Goal: Task Accomplishment & Management: Manage account settings

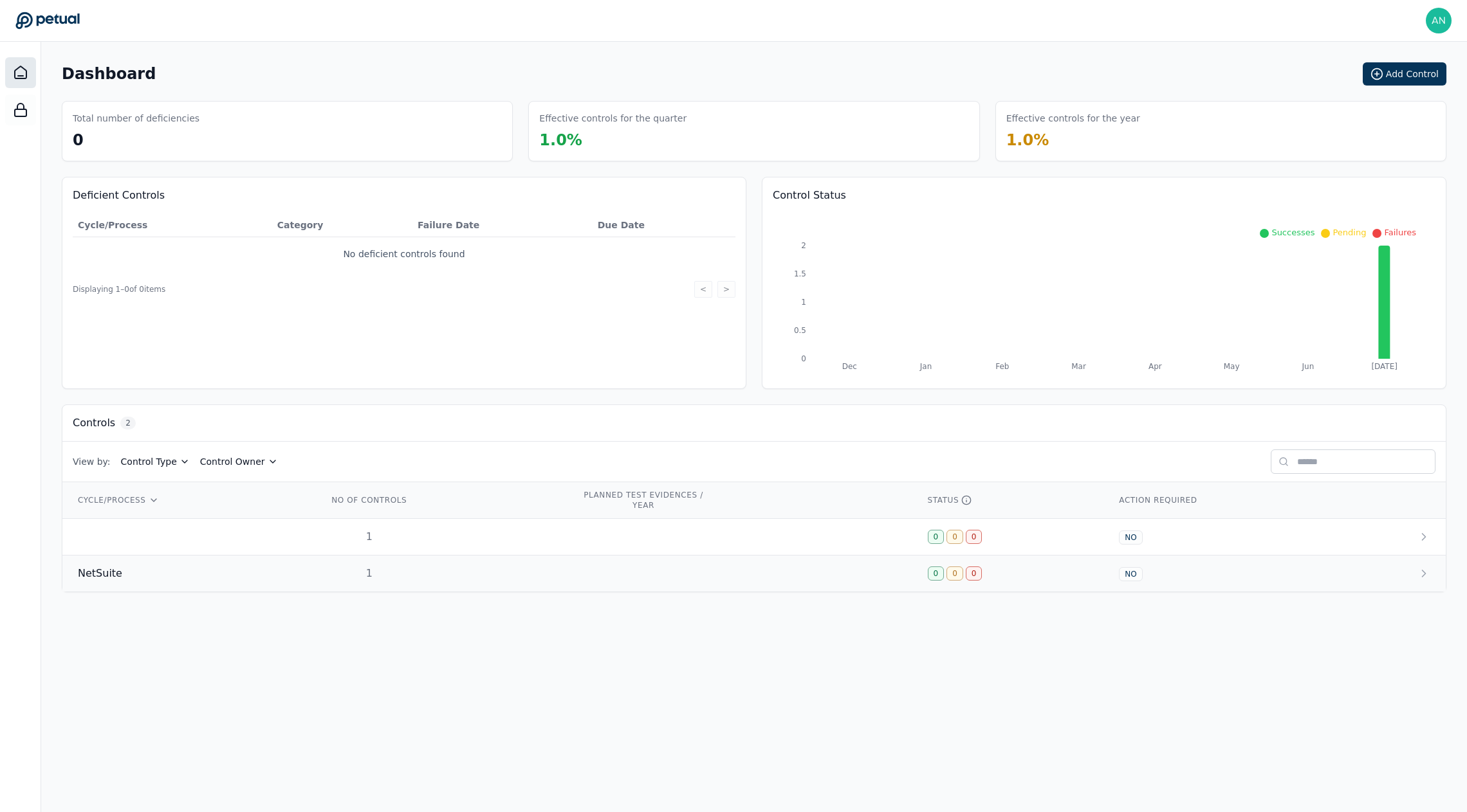
click at [251, 555] on td "NetSuite" at bounding box center [188, 574] width 251 height 37
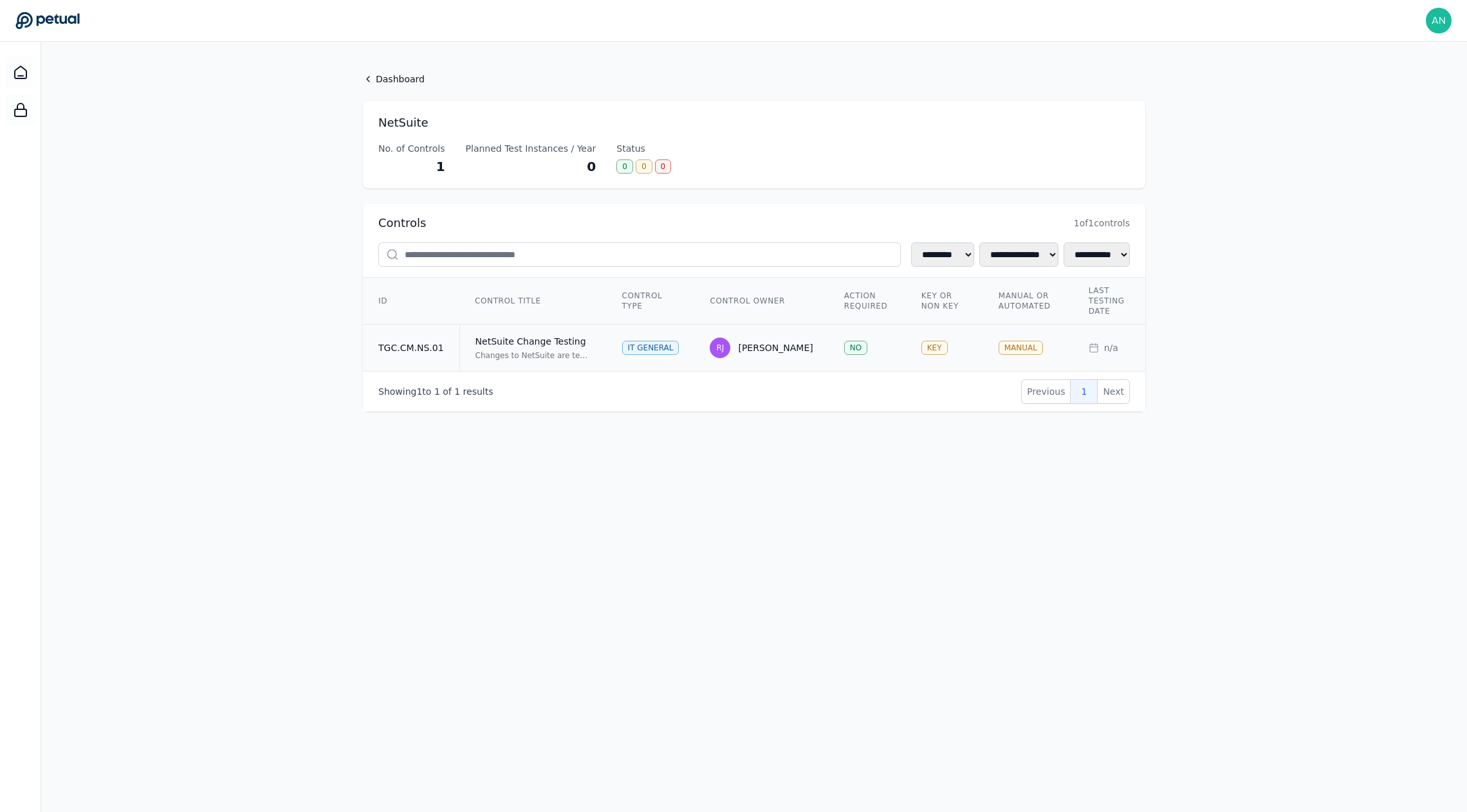
click at [428, 349] on td "TGC.CM.NS.01" at bounding box center [411, 349] width 96 height 47
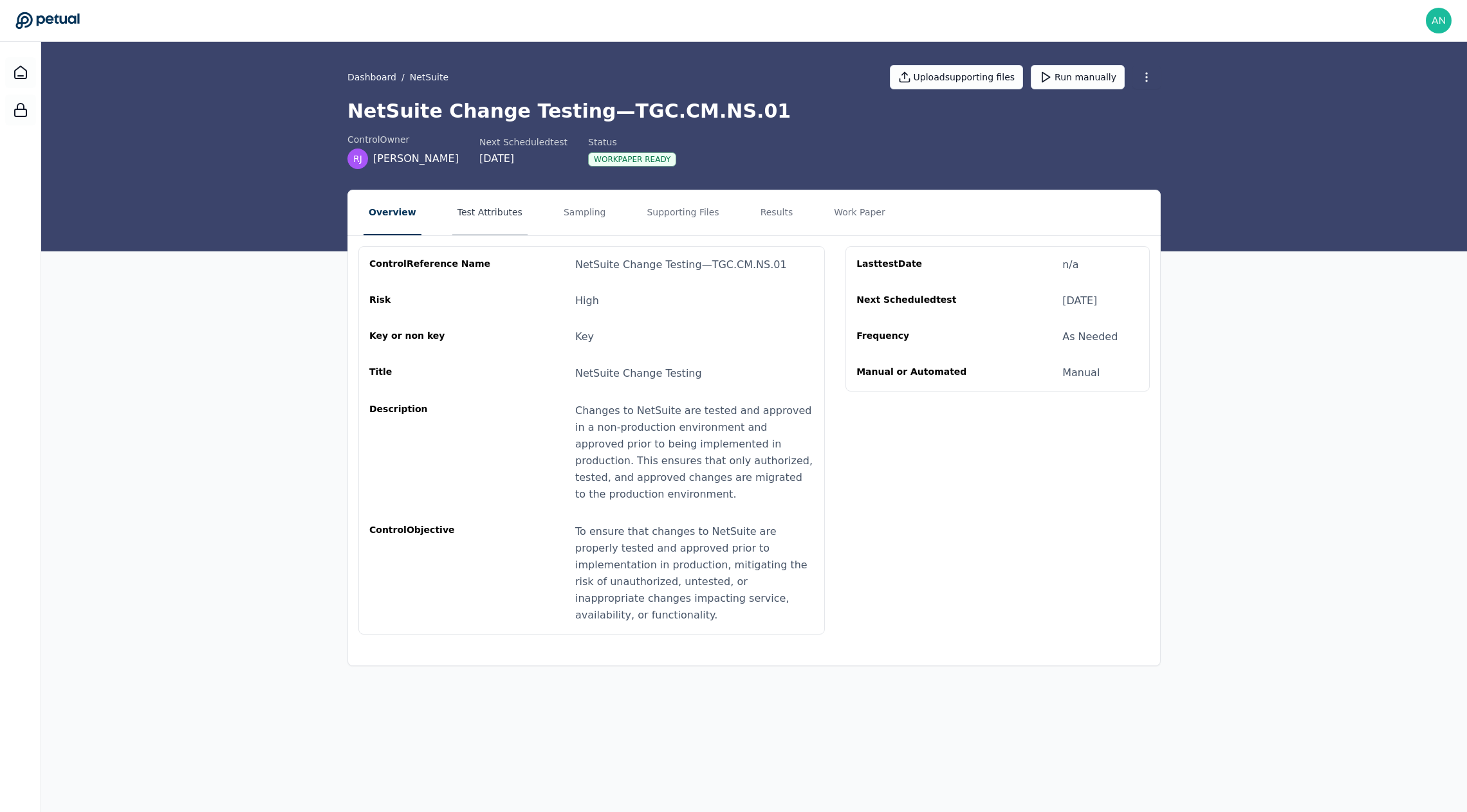
click at [510, 222] on button "Test Attributes" at bounding box center [490, 212] width 75 height 45
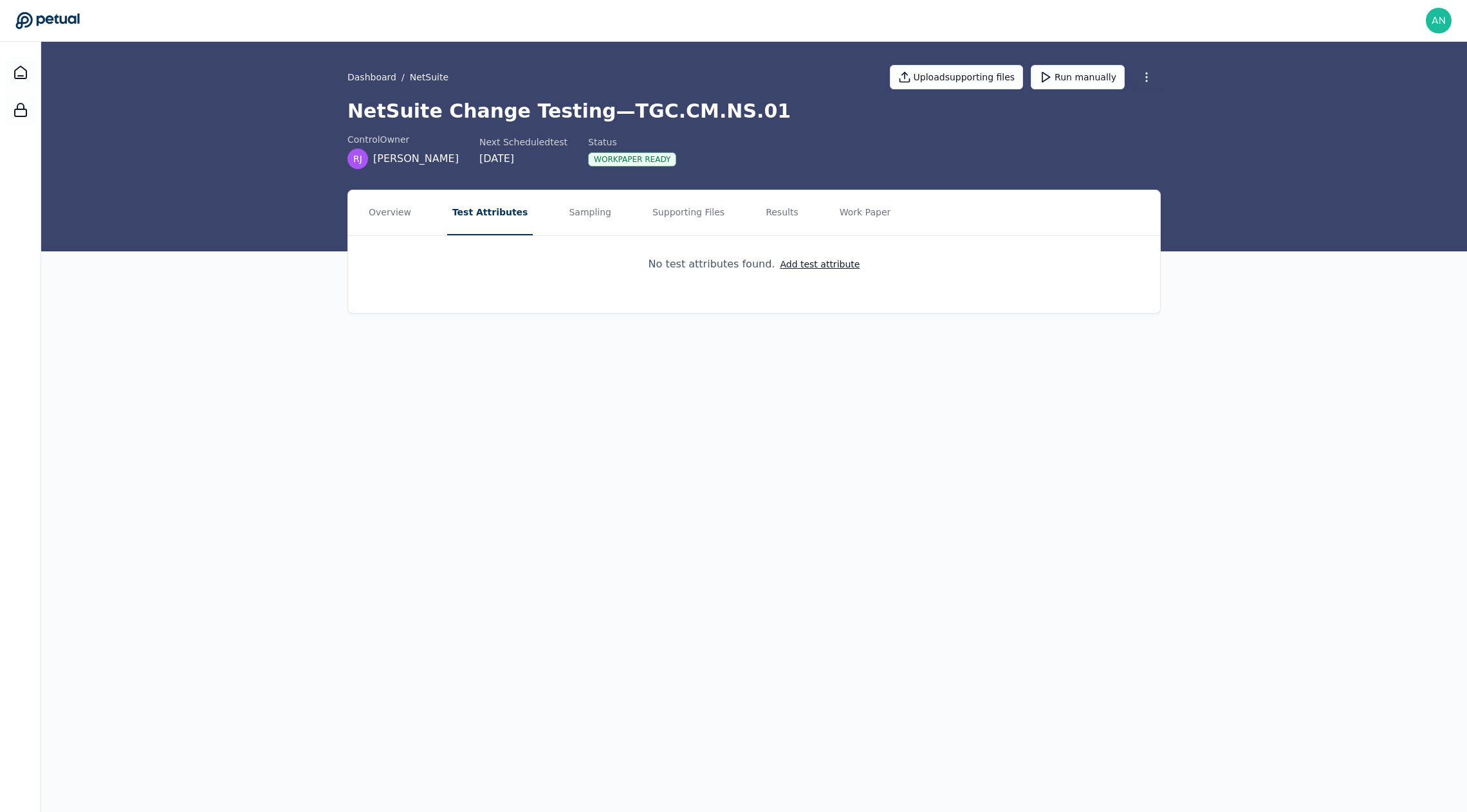
click at [543, 218] on nav "Overview Test Attributes Sampling Supporting Files Results Work Paper" at bounding box center [754, 212] width 812 height 45
click at [570, 215] on button "Sampling" at bounding box center [590, 212] width 53 height 45
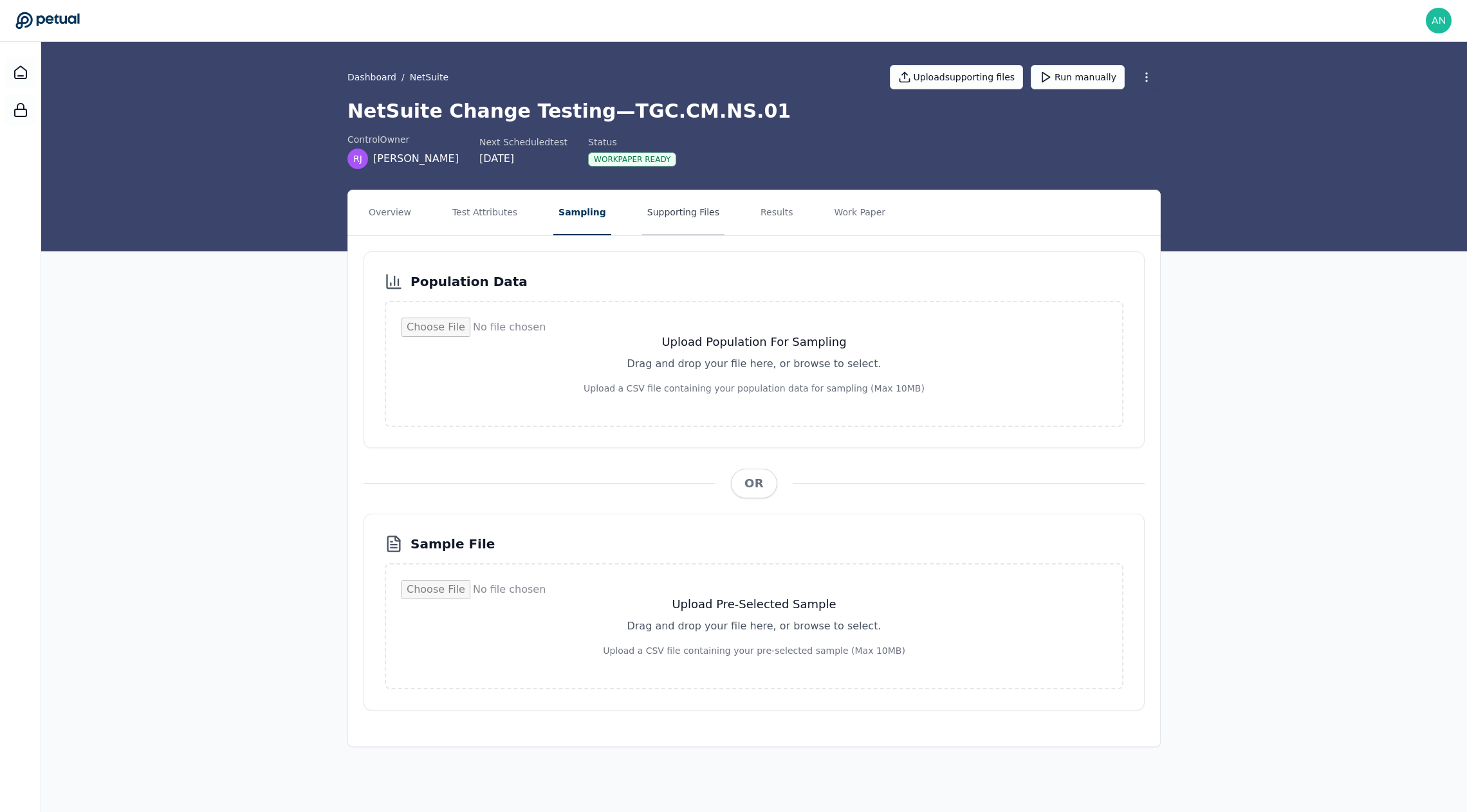
click at [657, 212] on button "Supporting Files" at bounding box center [684, 212] width 82 height 45
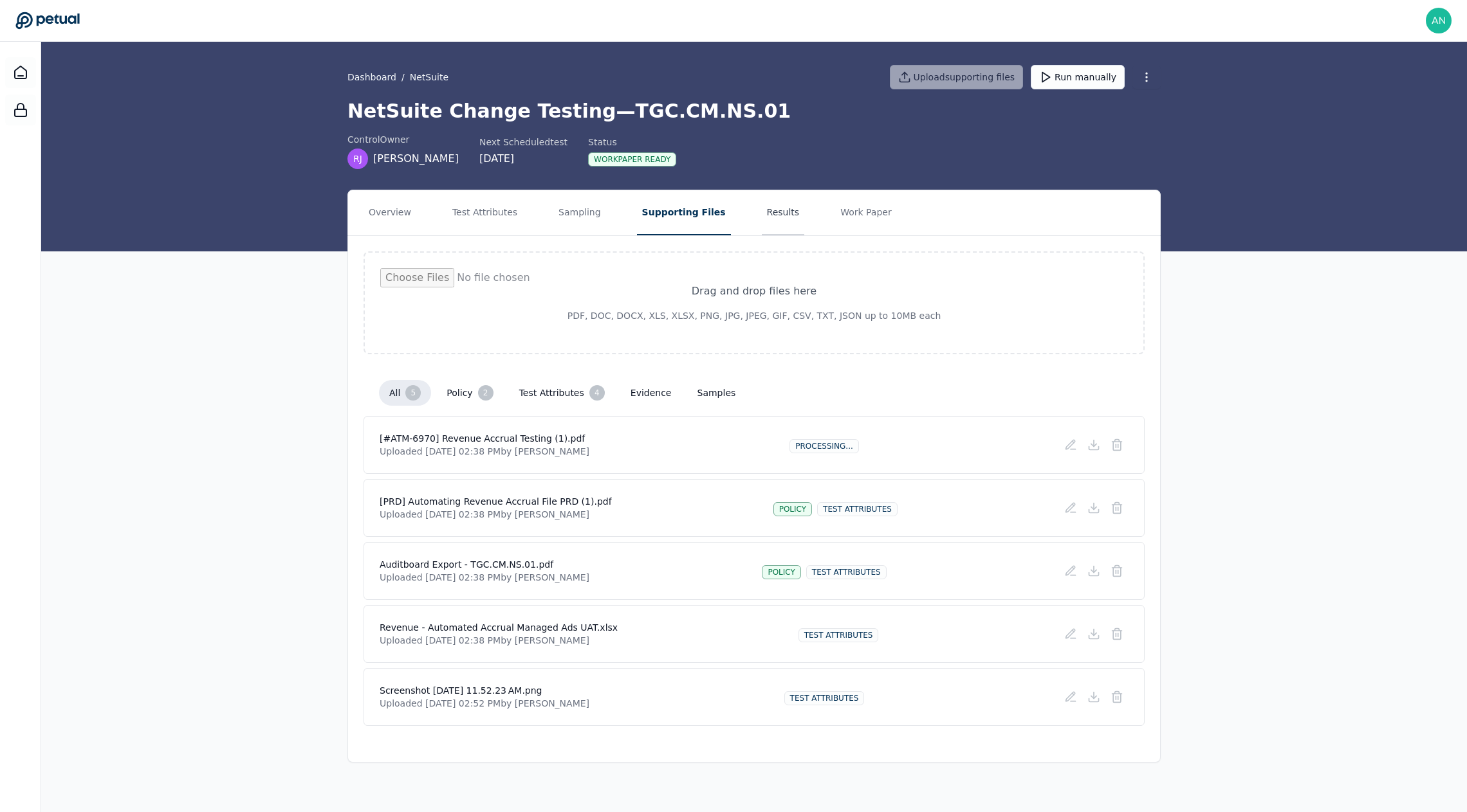
click at [762, 212] on button "Results" at bounding box center [783, 212] width 43 height 45
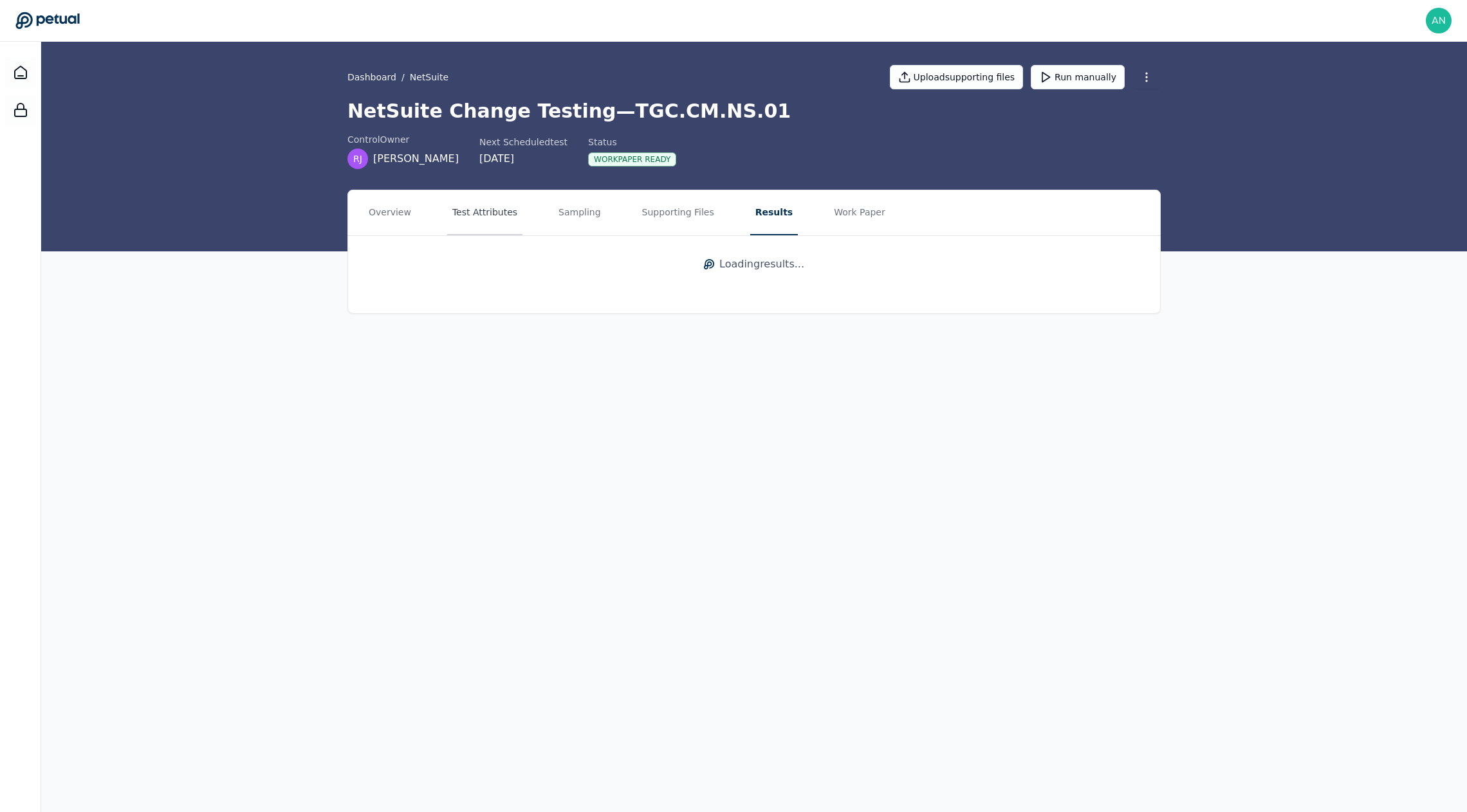
click at [450, 216] on button "Test Attributes" at bounding box center [485, 212] width 75 height 45
click at [581, 209] on button "Sampling" at bounding box center [590, 212] width 53 height 45
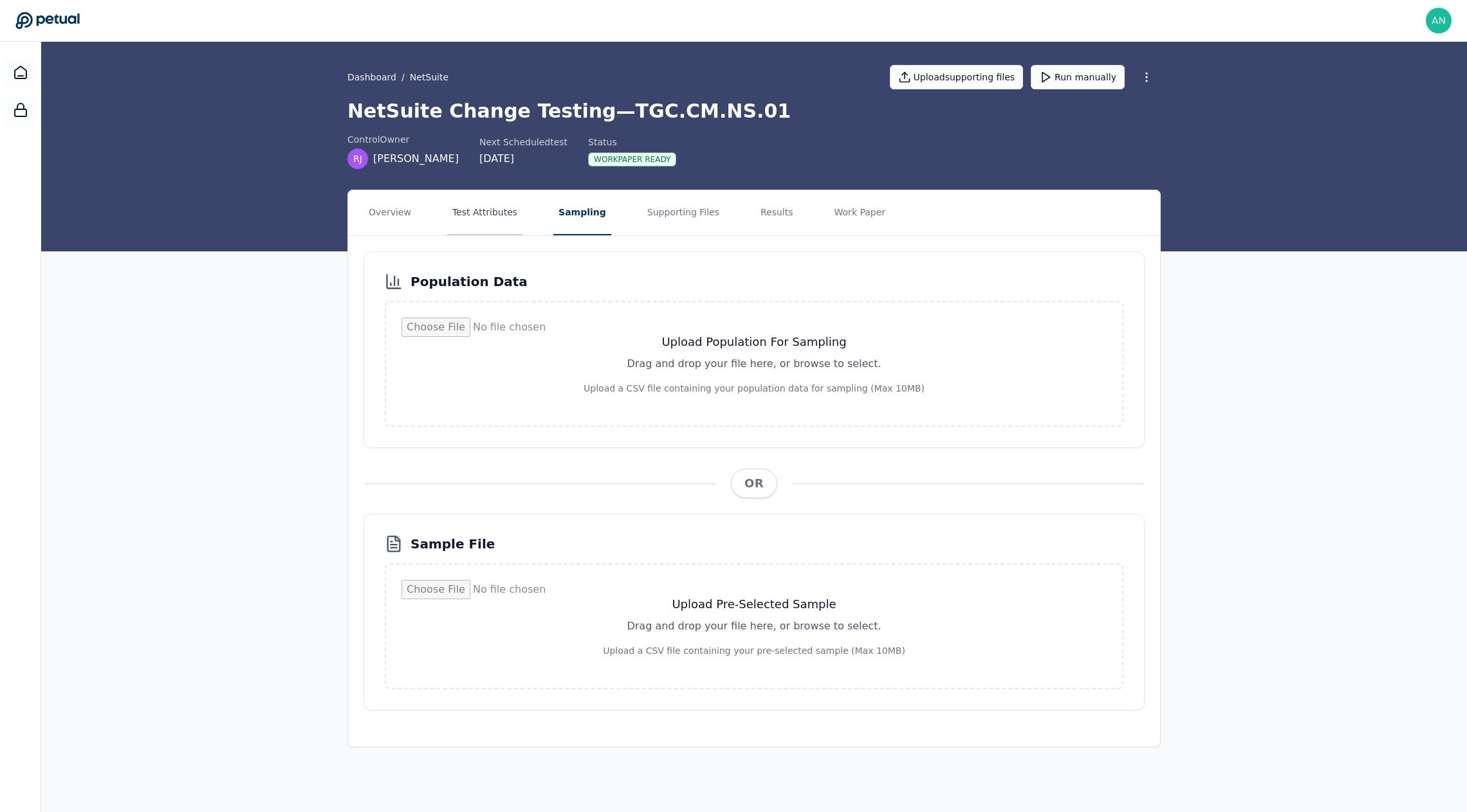
click at [500, 226] on button "Test Attributes" at bounding box center [485, 212] width 75 height 45
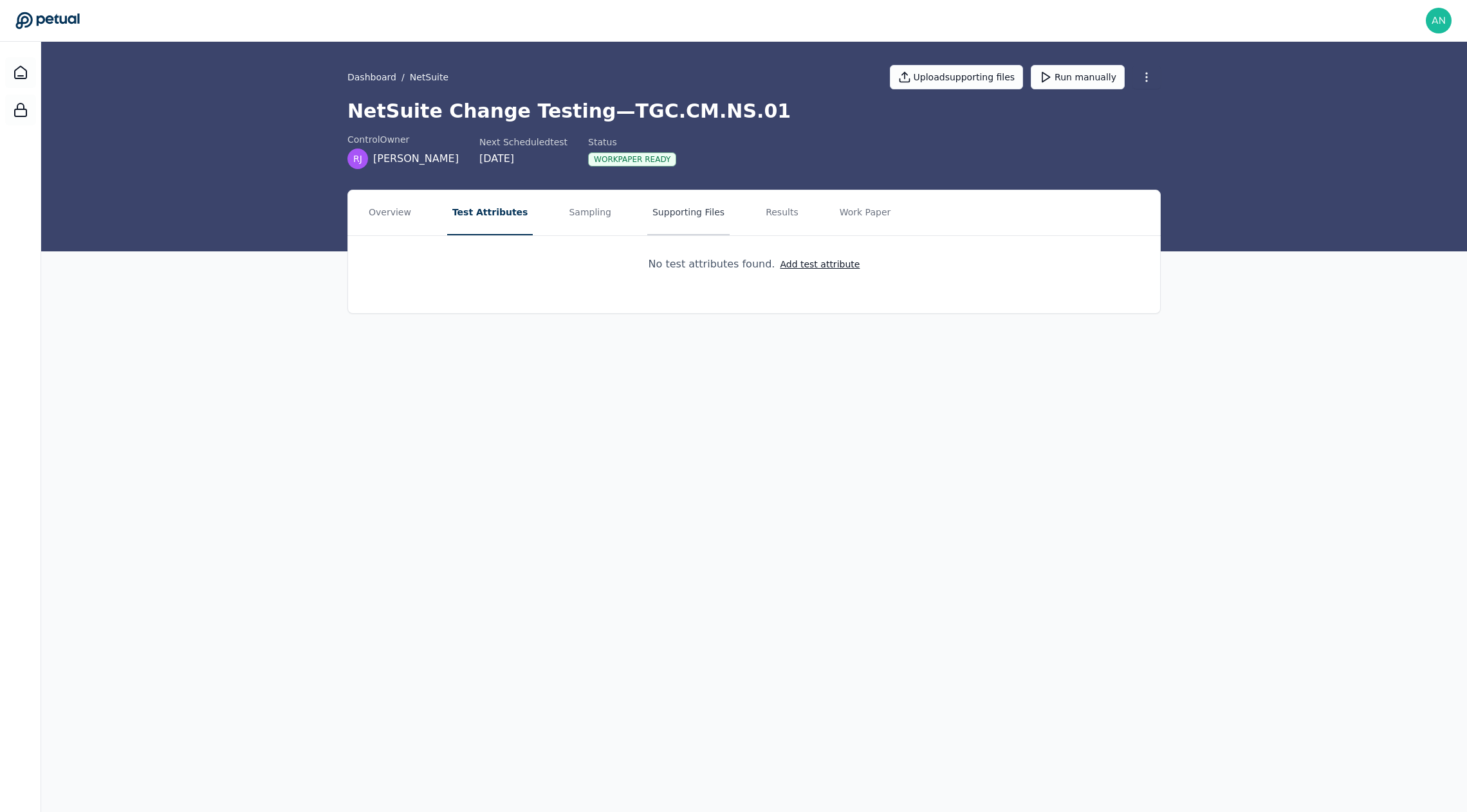
click at [648, 219] on button "Supporting Files" at bounding box center [689, 212] width 82 height 45
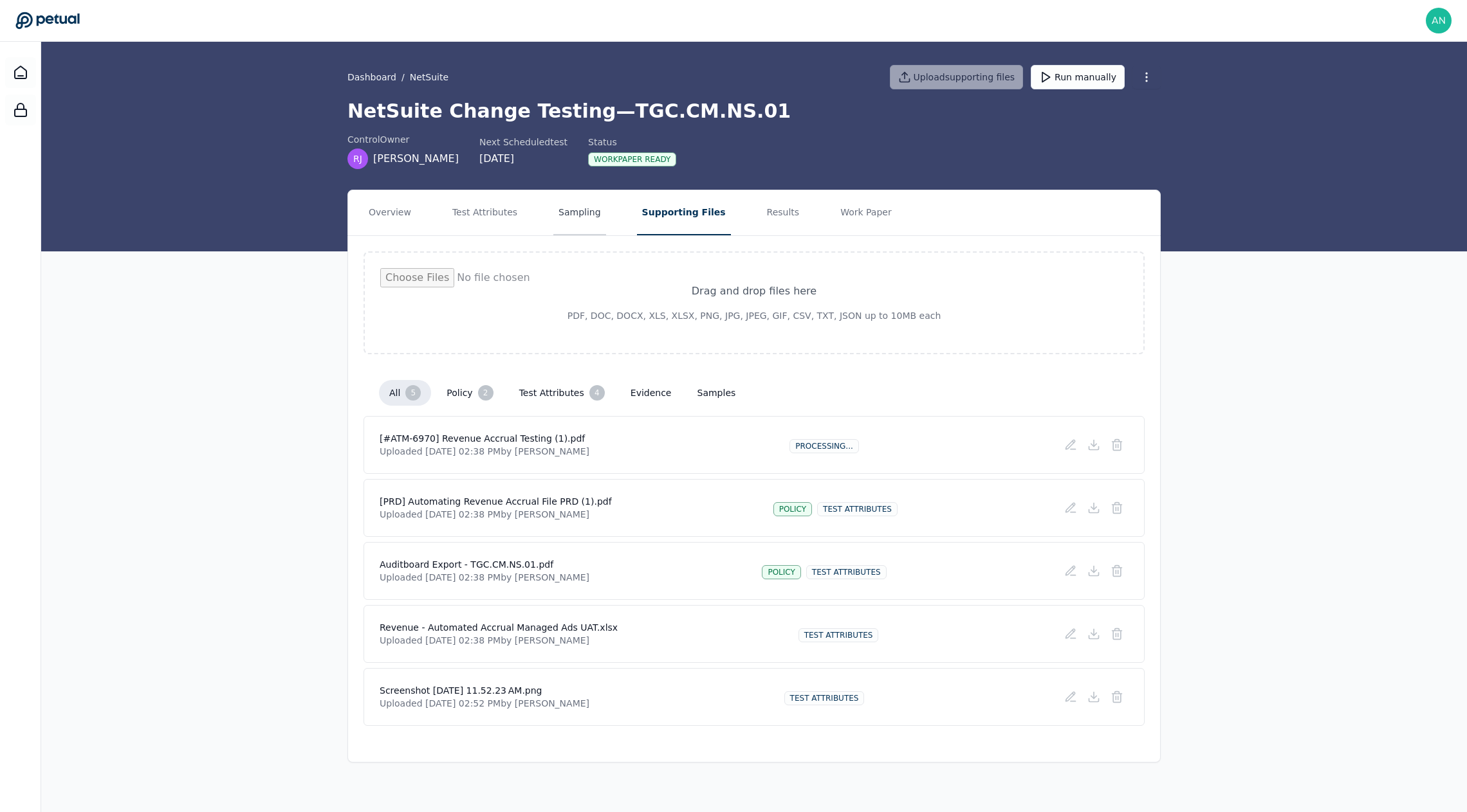
click at [553, 222] on button "Sampling" at bounding box center [579, 212] width 53 height 45
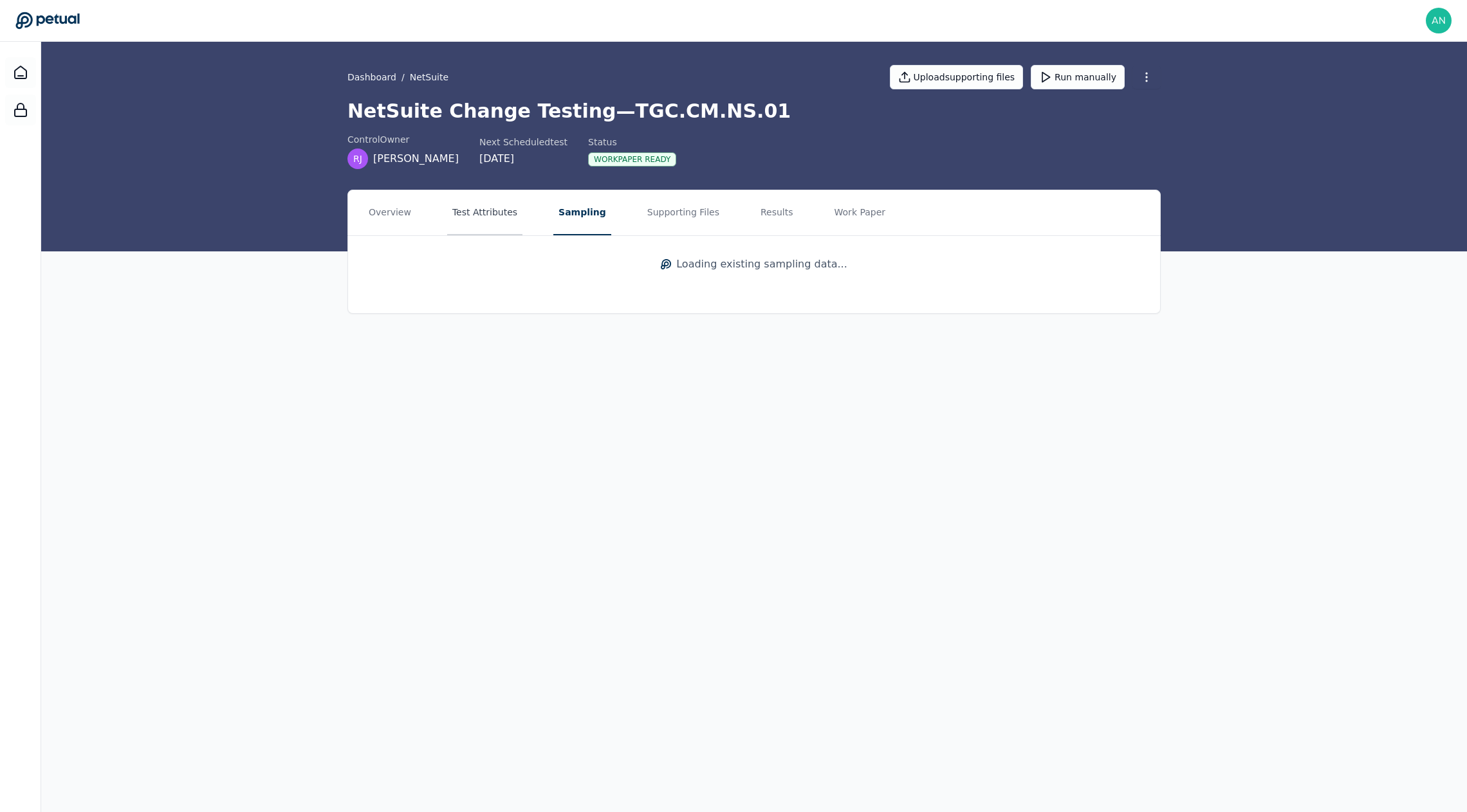
click at [488, 218] on button "Test Attributes" at bounding box center [485, 212] width 75 height 45
click at [369, 216] on button "Overview" at bounding box center [390, 212] width 53 height 45
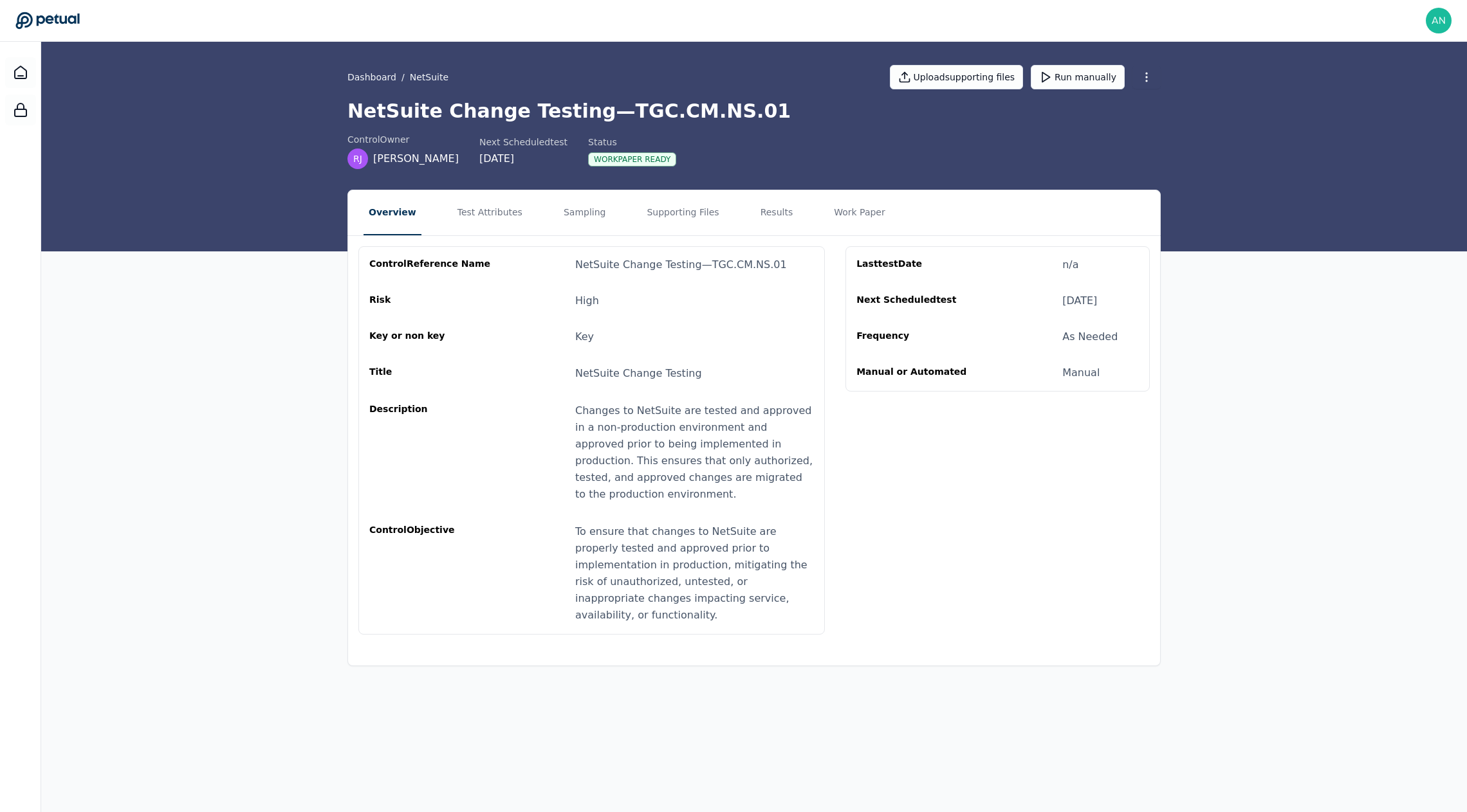
click at [300, 187] on div "Dashboard / NetSuite Upload supporting files Run manually NetSuite Change Testi…" at bounding box center [754, 146] width 1426 height 209
click at [539, 208] on nav "Overview Test Attributes Sampling Supporting Files Results Work Paper" at bounding box center [754, 212] width 812 height 45
click at [314, 144] on div "Dashboard / NetSuite Upload supporting files Run manually NetSuite Change Testi…" at bounding box center [754, 146] width 1426 height 209
click at [494, 209] on button "Test Attributes" at bounding box center [490, 212] width 75 height 45
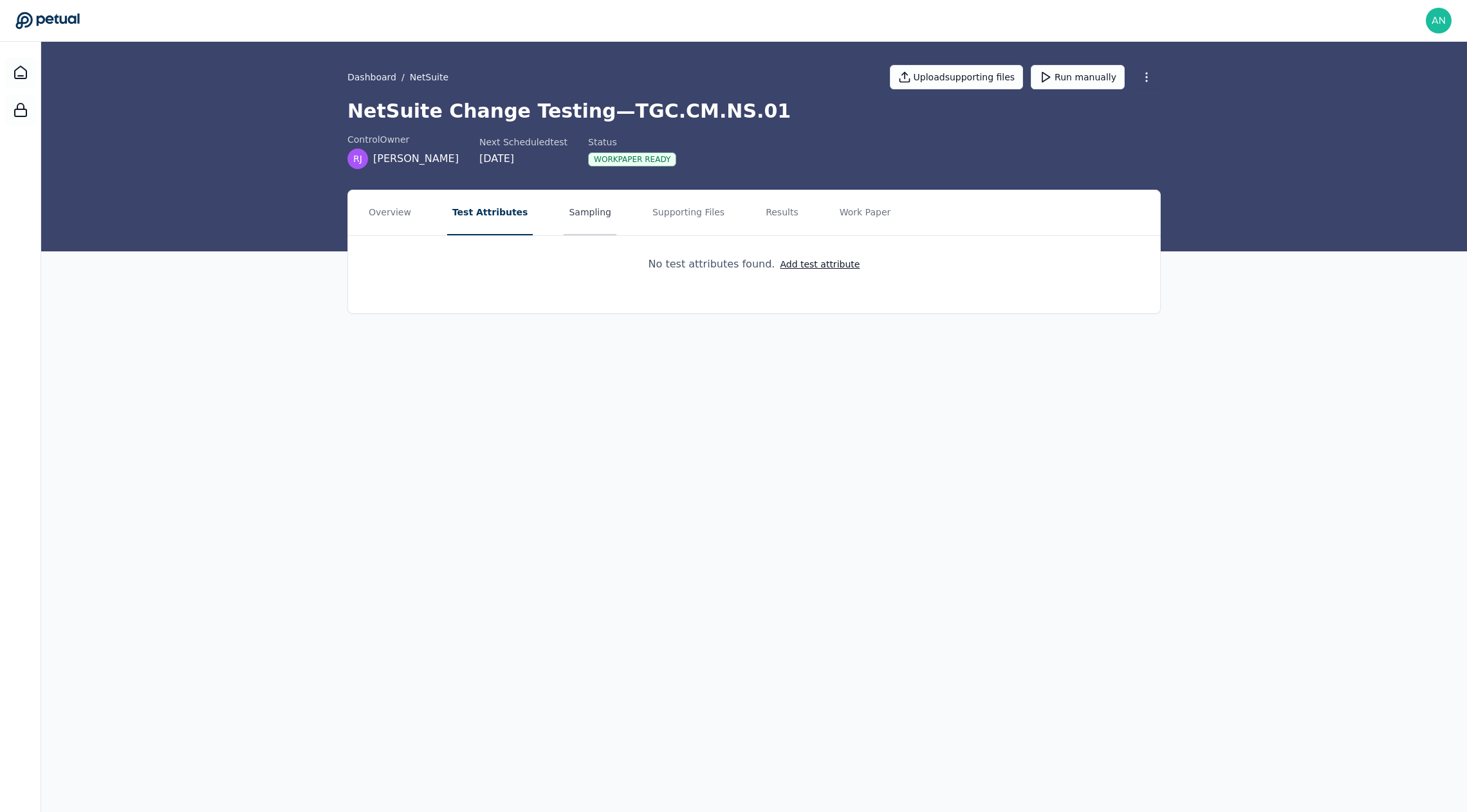
click at [597, 222] on button "Sampling" at bounding box center [590, 212] width 53 height 45
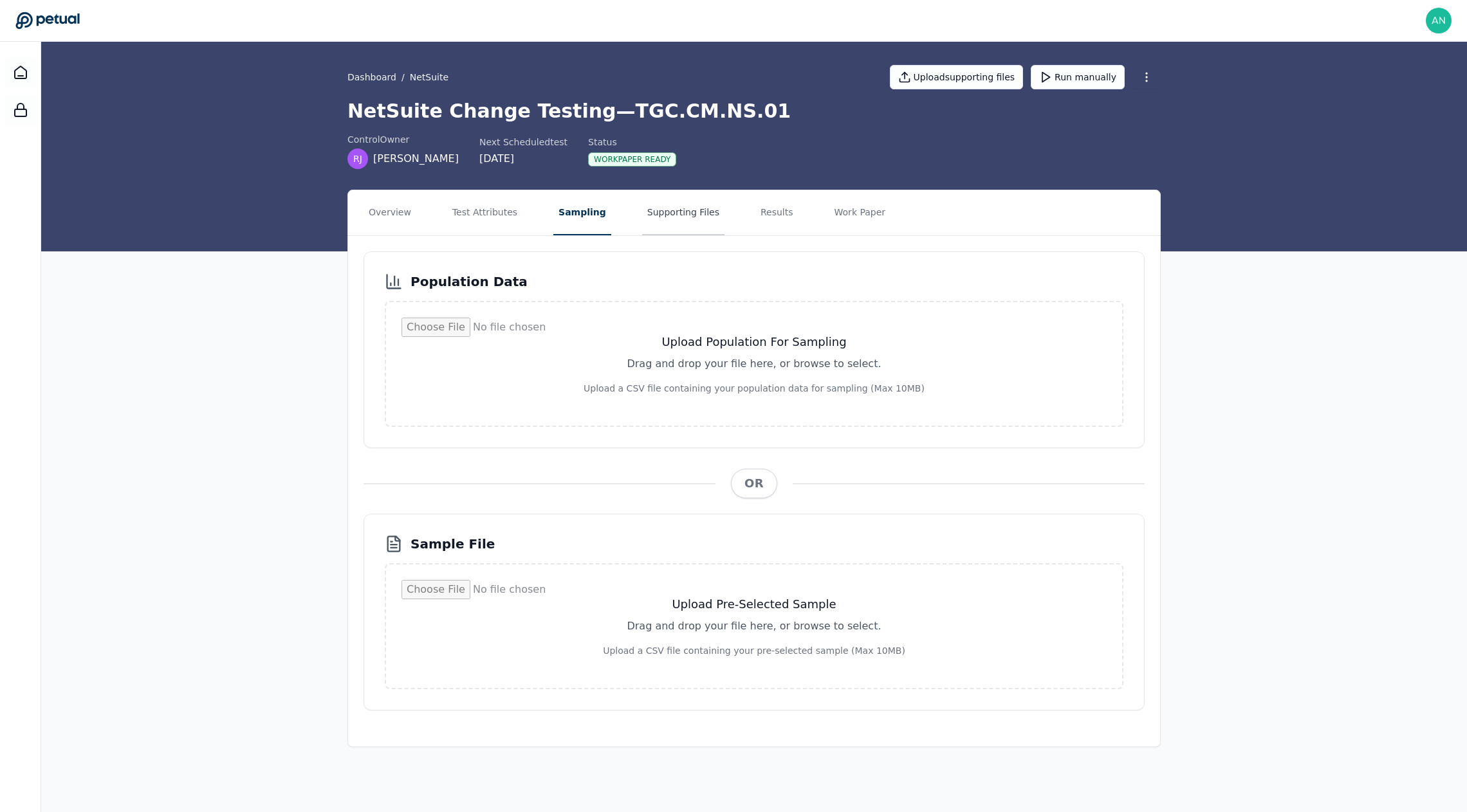
click at [679, 215] on button "Supporting Files" at bounding box center [684, 212] width 82 height 45
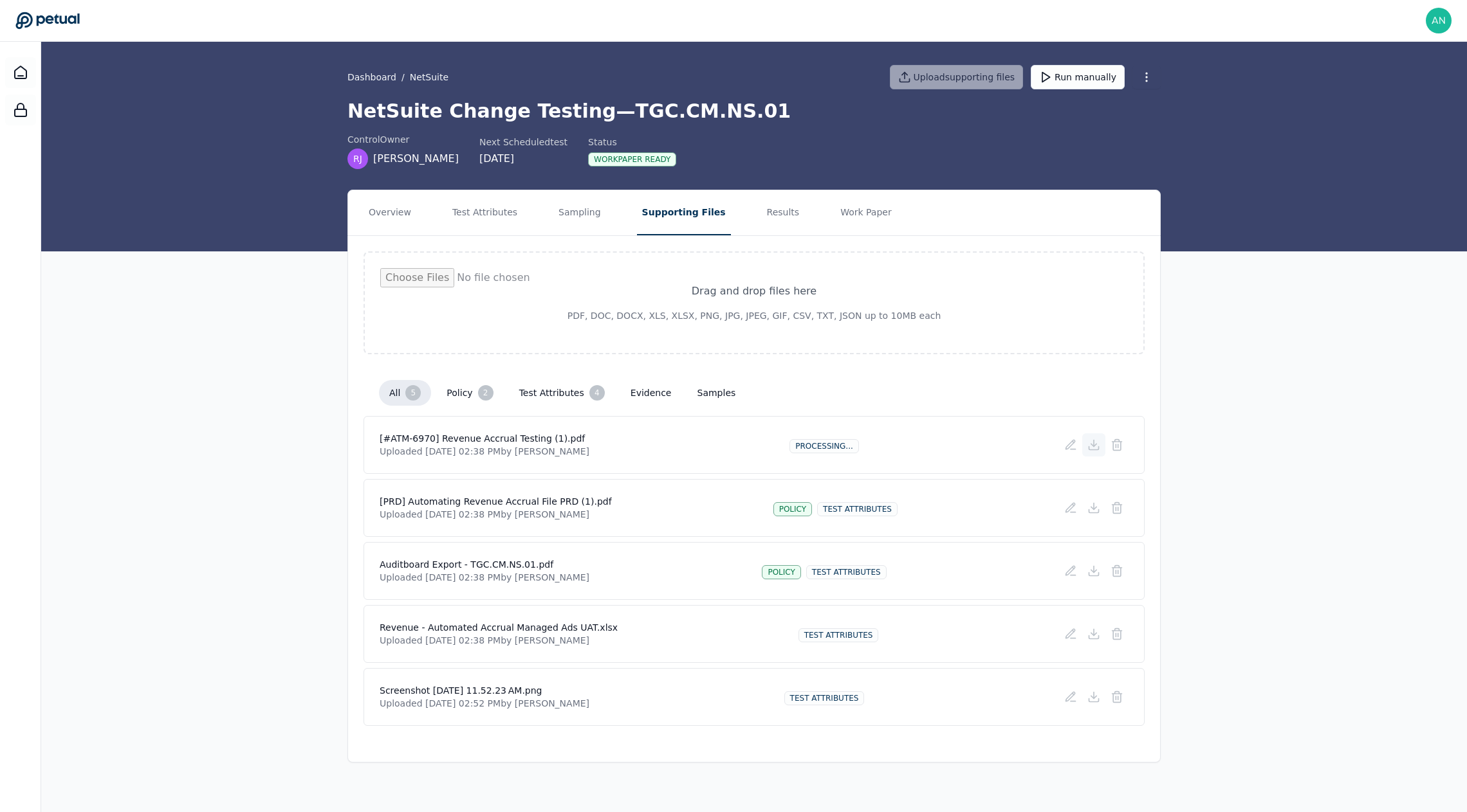
click at [1091, 445] on icon at bounding box center [1094, 445] width 13 height 13
click at [1088, 503] on icon at bounding box center [1094, 508] width 13 height 13
click at [1095, 573] on icon at bounding box center [1094, 571] width 13 height 13
click at [1099, 576] on button at bounding box center [1094, 571] width 23 height 23
click at [1098, 632] on icon at bounding box center [1094, 634] width 13 height 13
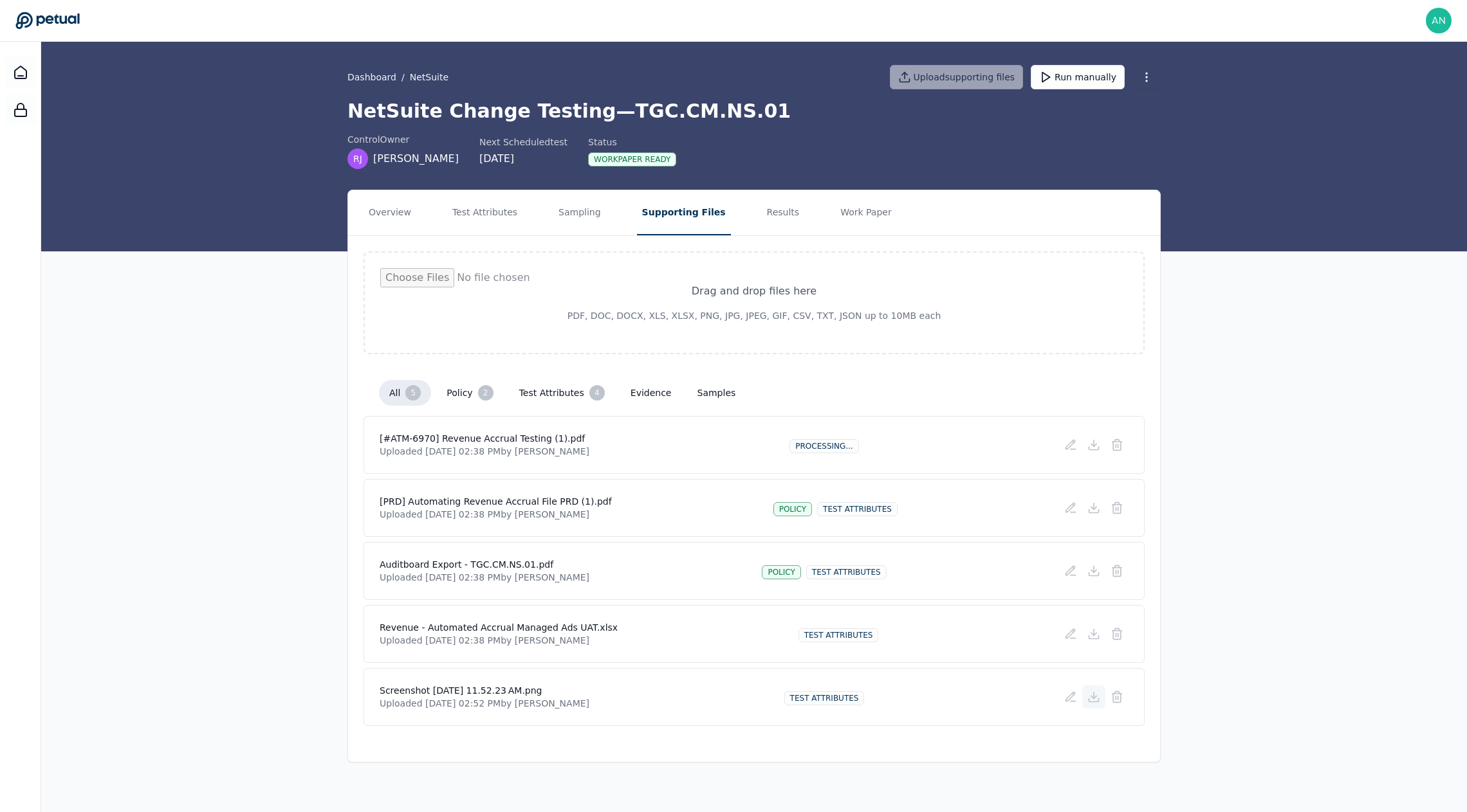
click at [1094, 694] on icon at bounding box center [1094, 695] width 0 height 6
click at [512, 205] on button "Test Attributes" at bounding box center [485, 212] width 75 height 45
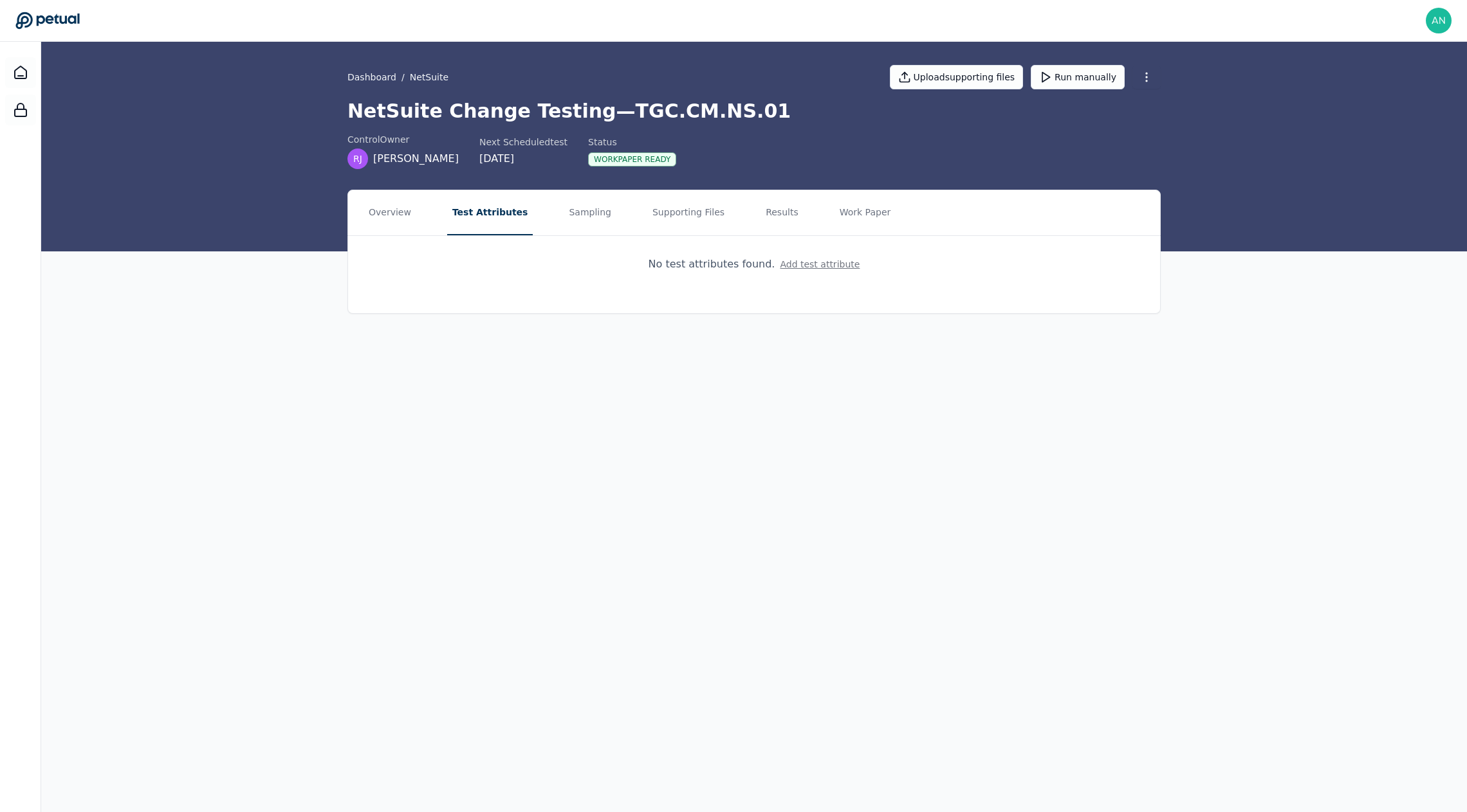
click at [789, 268] on button "Add test attribute" at bounding box center [819, 264] width 80 height 13
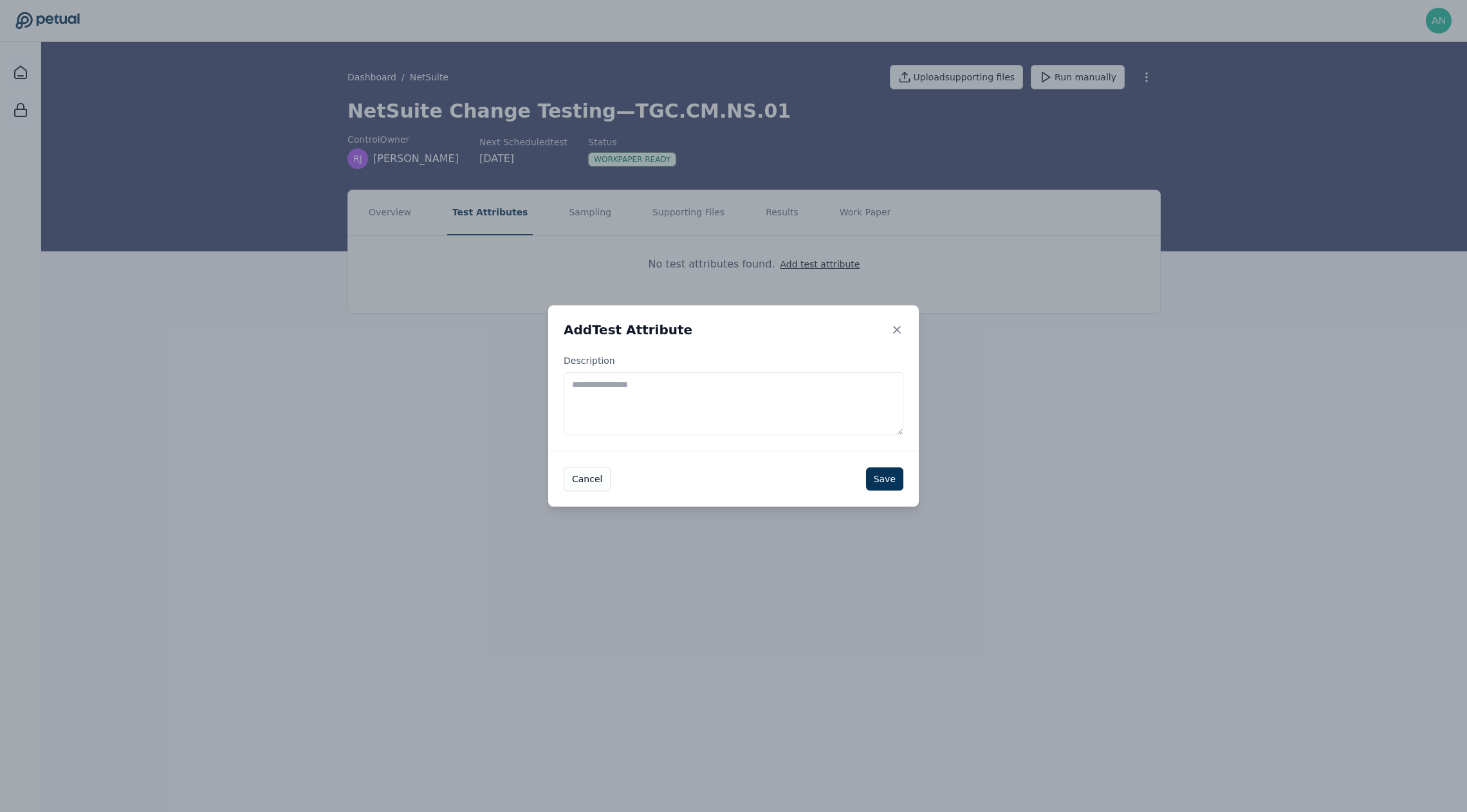
click at [628, 387] on textarea "Description" at bounding box center [734, 404] width 340 height 63
paste textarea "**********"
type textarea "**********"
click at [887, 473] on button "Save" at bounding box center [884, 479] width 38 height 23
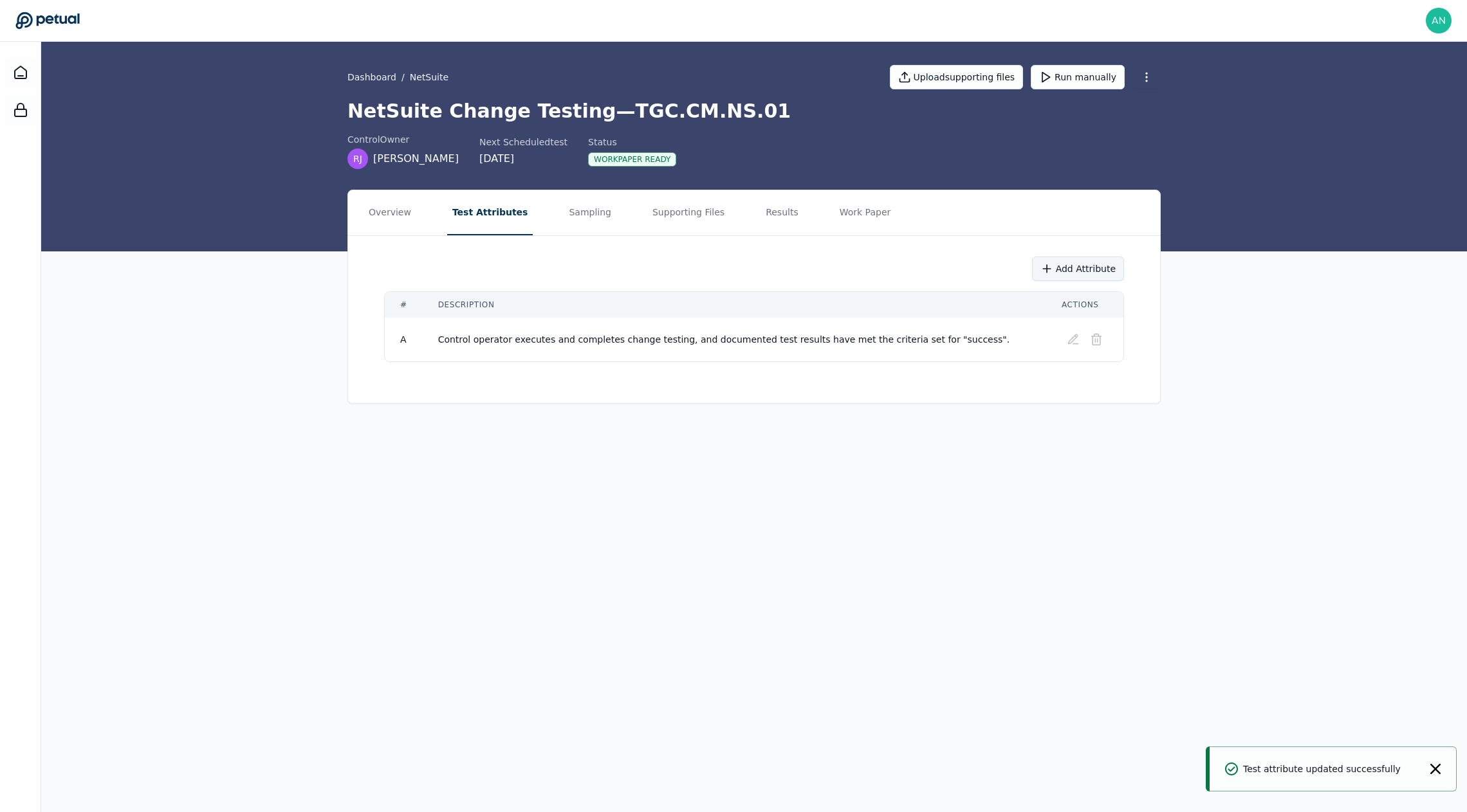
click at [1075, 276] on button "Add Attribute" at bounding box center [1078, 269] width 92 height 25
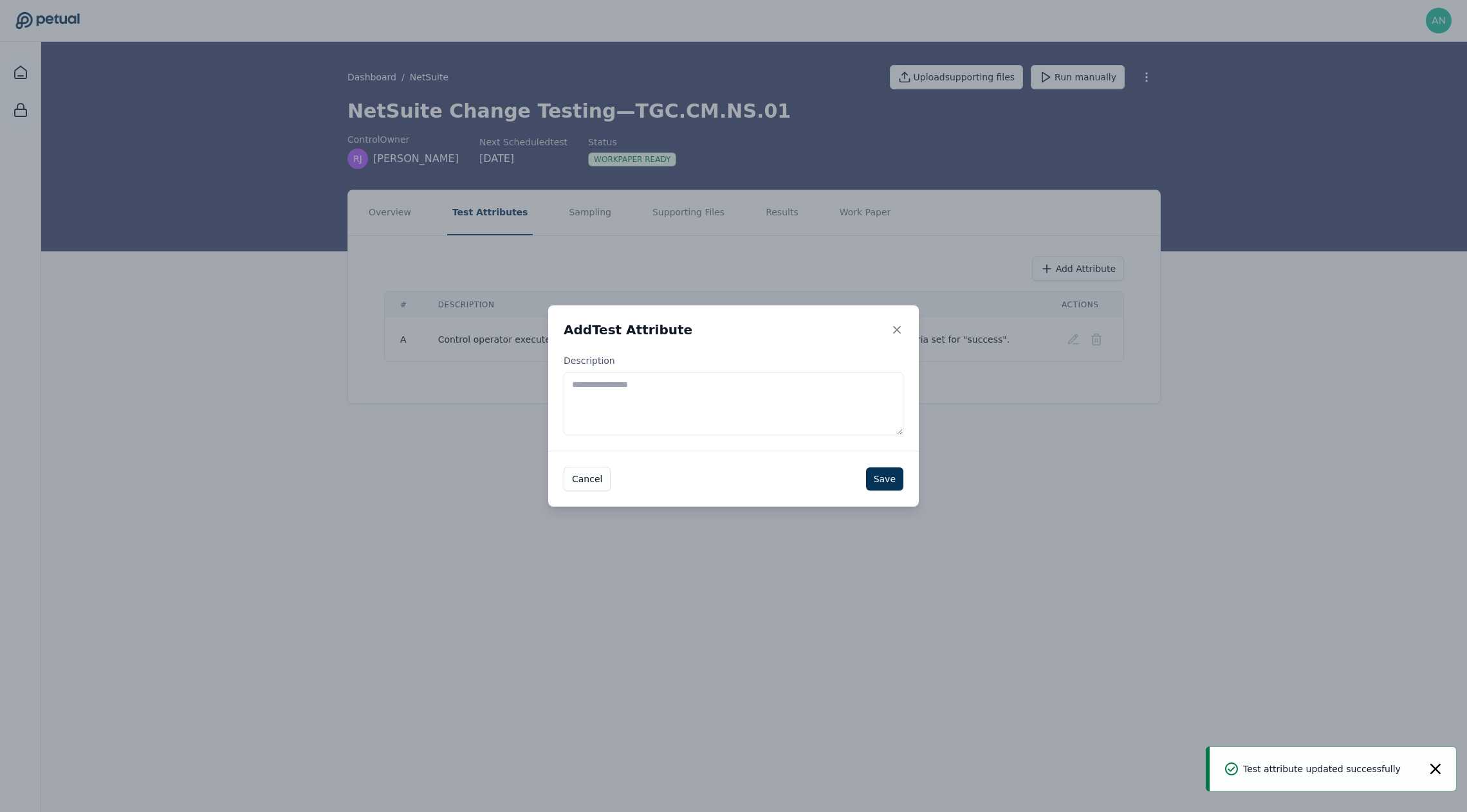
click at [741, 435] on div "Description" at bounding box center [734, 403] width 371 height 96
click at [745, 425] on textarea "Description" at bounding box center [734, 404] width 340 height 63
paste textarea "**********"
type textarea "**********"
click at [872, 471] on button "Save" at bounding box center [884, 479] width 38 height 23
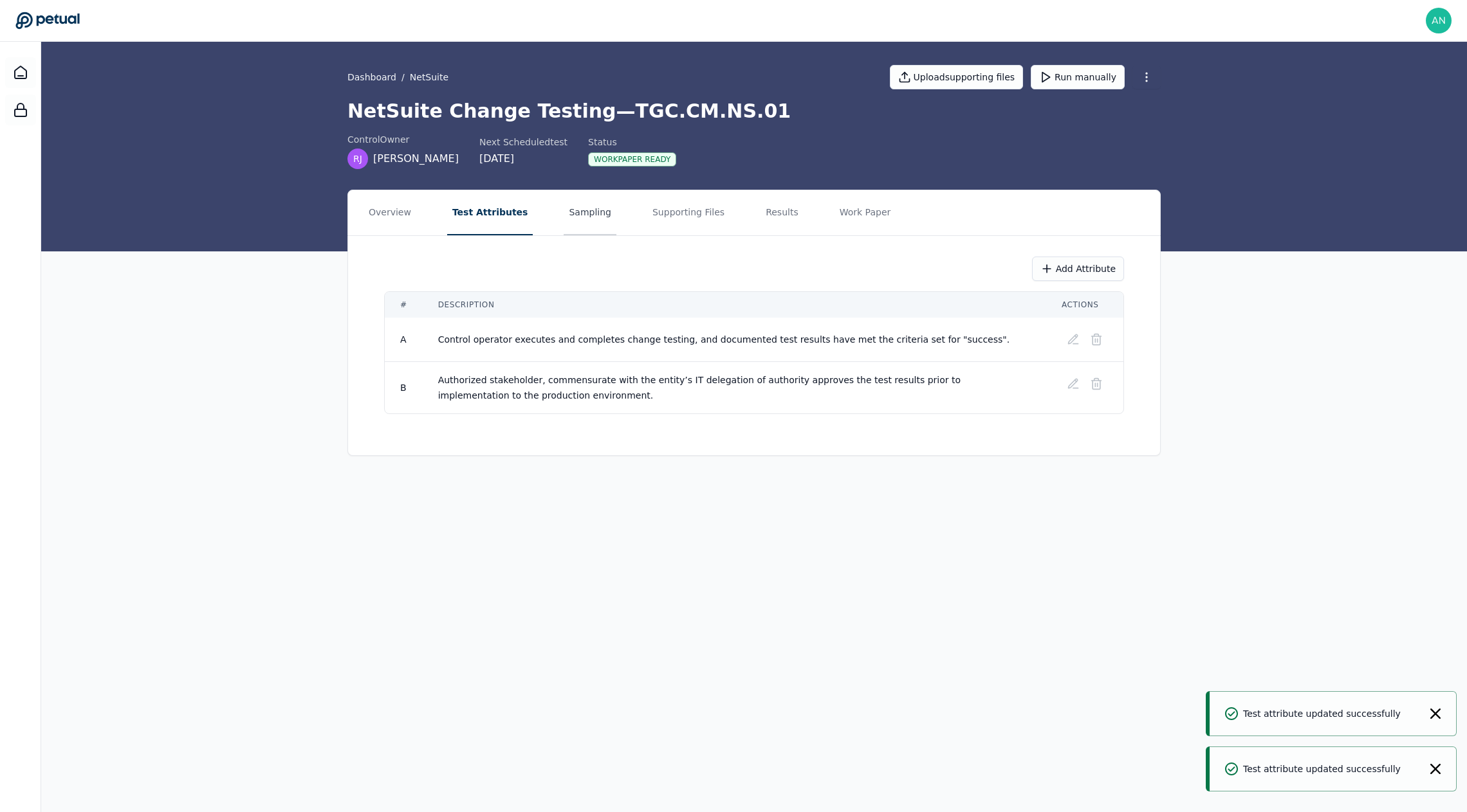
click at [586, 211] on button "Sampling" at bounding box center [590, 212] width 53 height 45
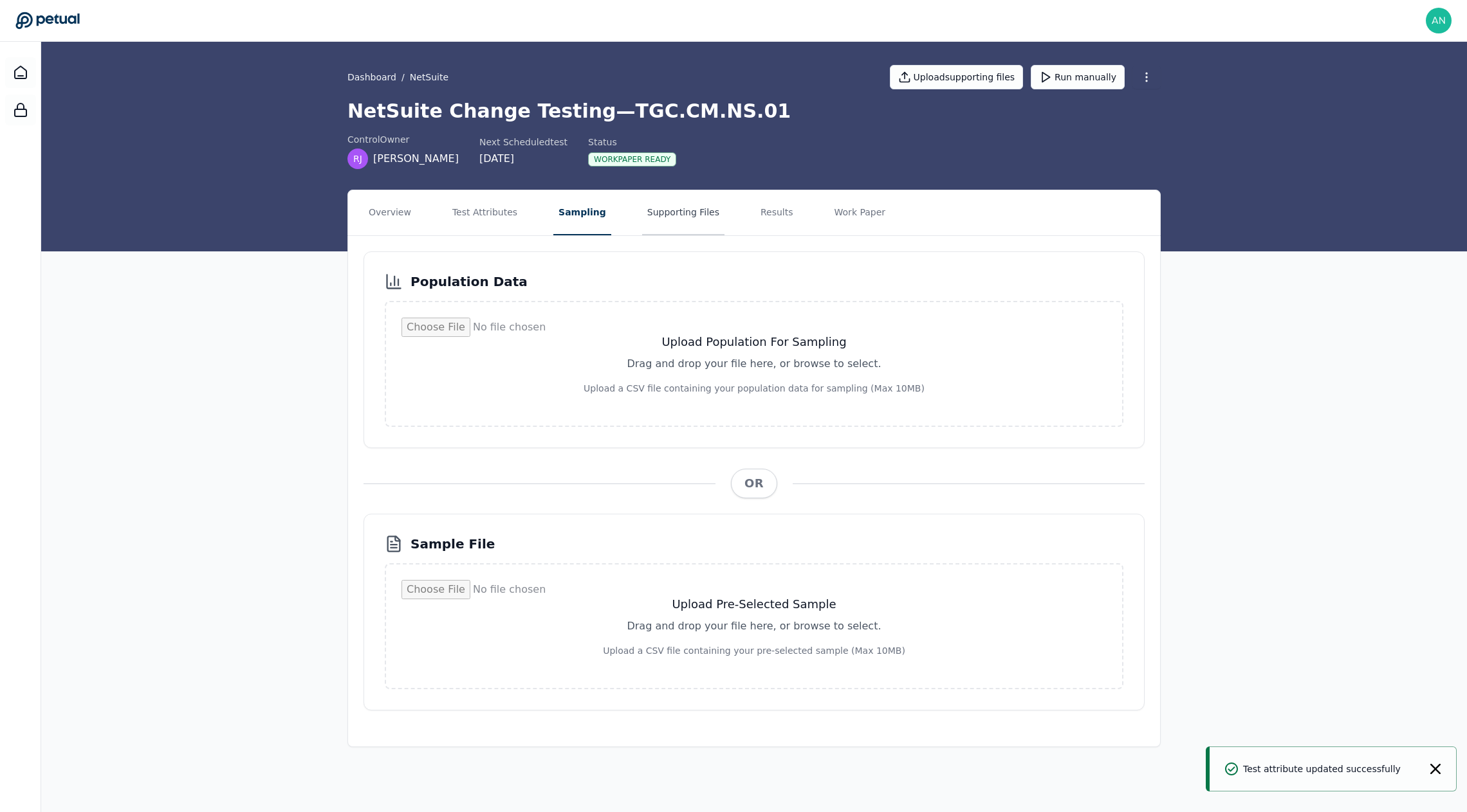
click at [682, 229] on button "Supporting Files" at bounding box center [684, 212] width 82 height 45
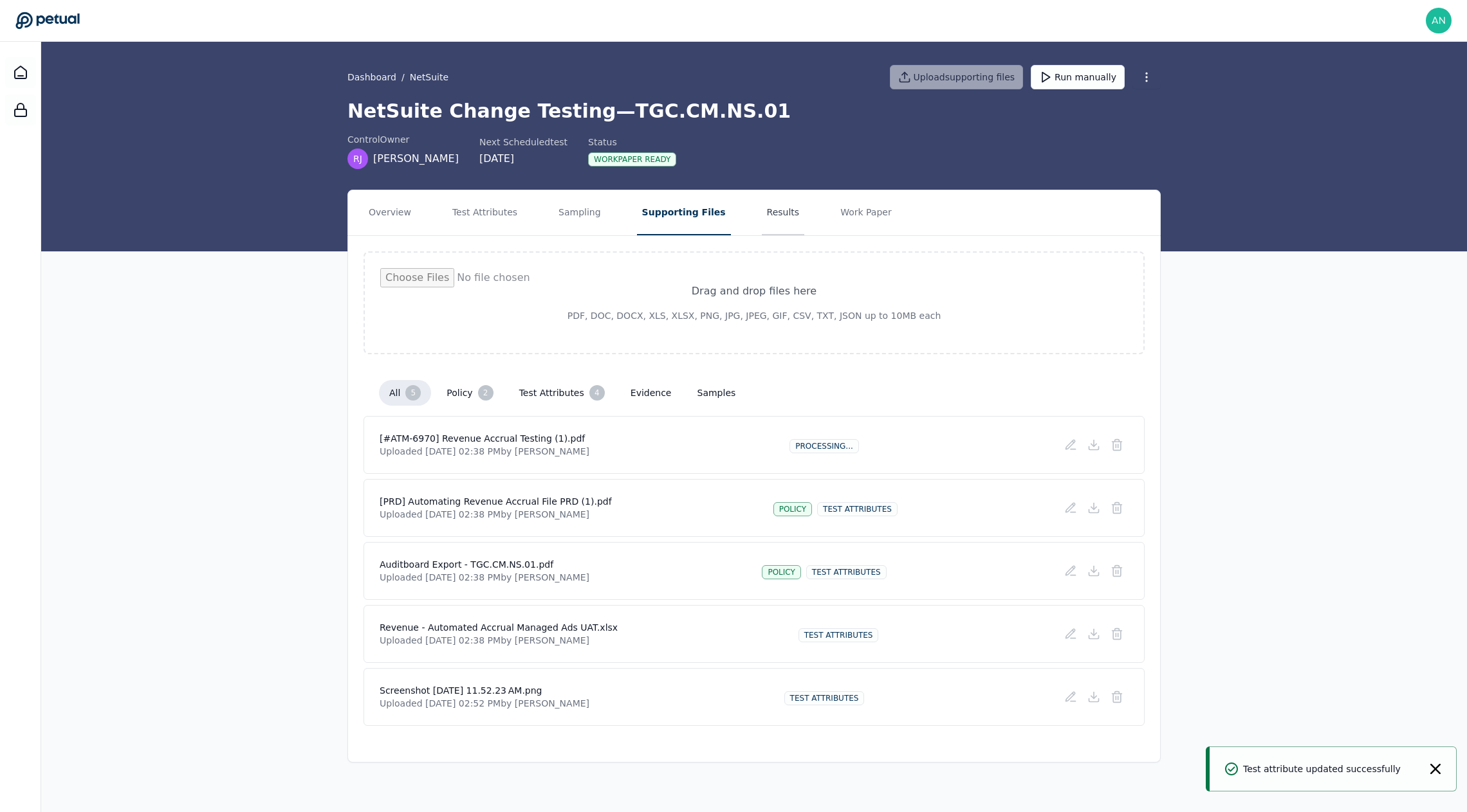
click at [762, 197] on button "Results" at bounding box center [783, 212] width 43 height 45
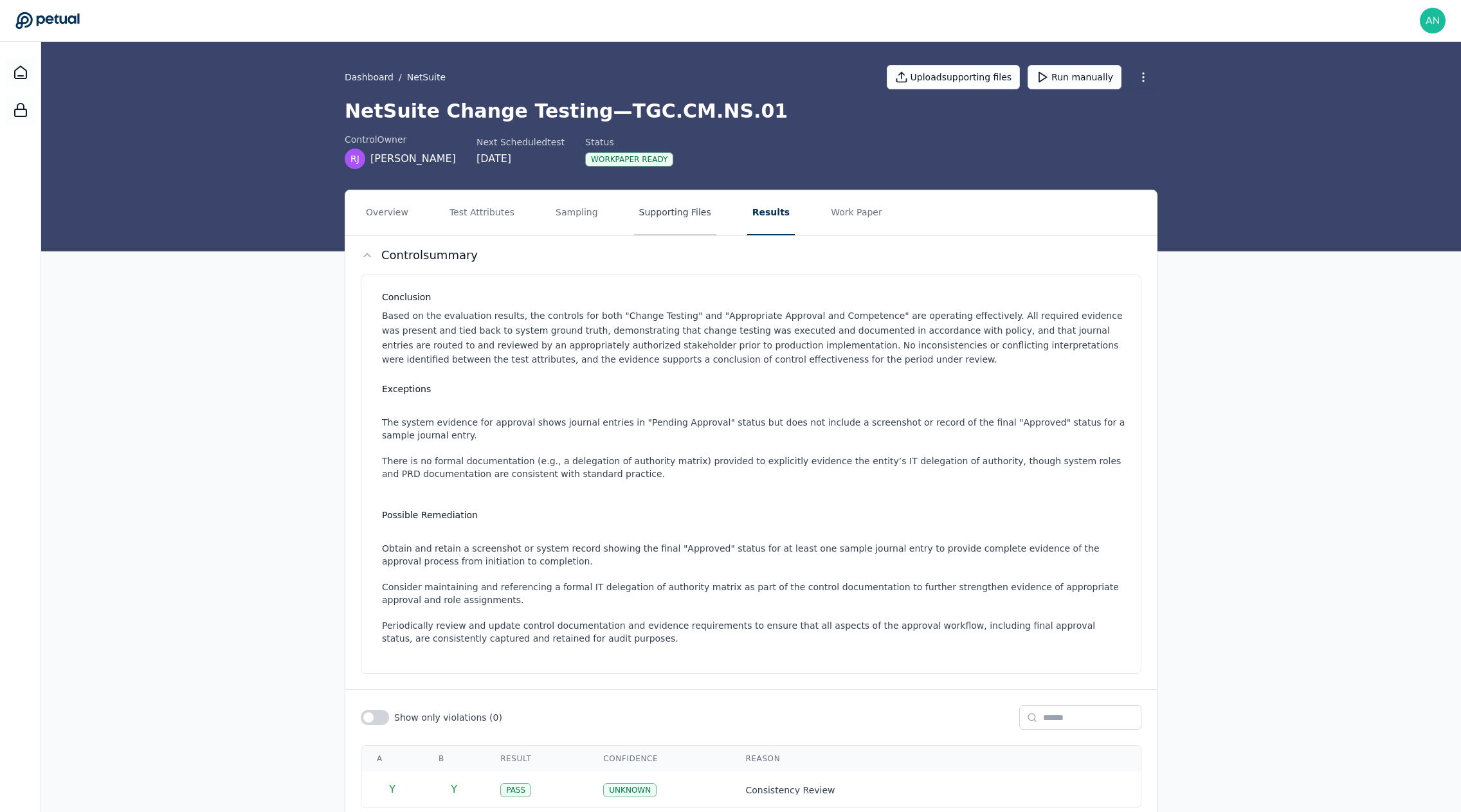
click at [672, 216] on button "Supporting Files" at bounding box center [675, 212] width 82 height 45
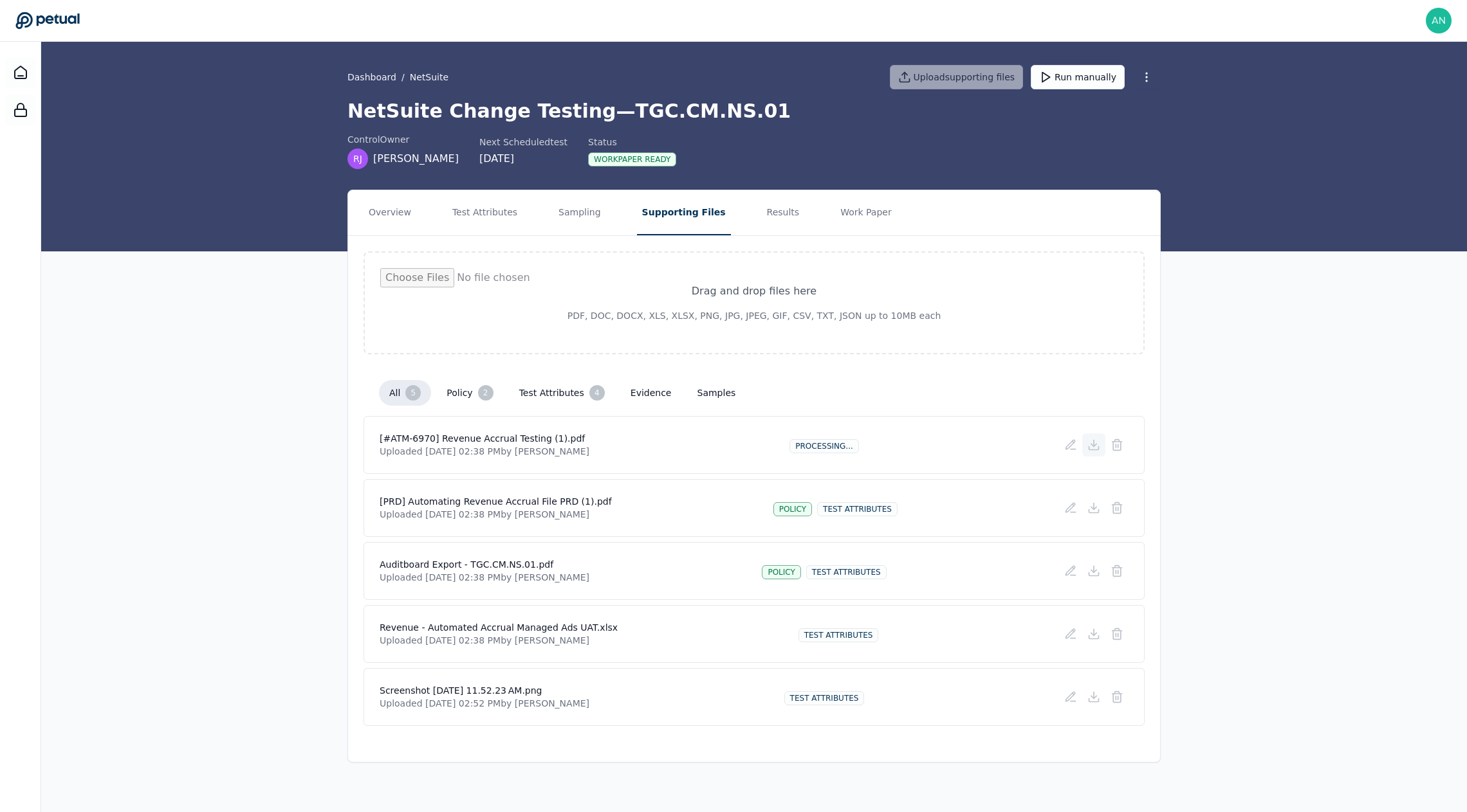
click at [1088, 441] on icon at bounding box center [1094, 445] width 13 height 13
click at [1110, 448] on icon at bounding box center [1116, 445] width 13 height 13
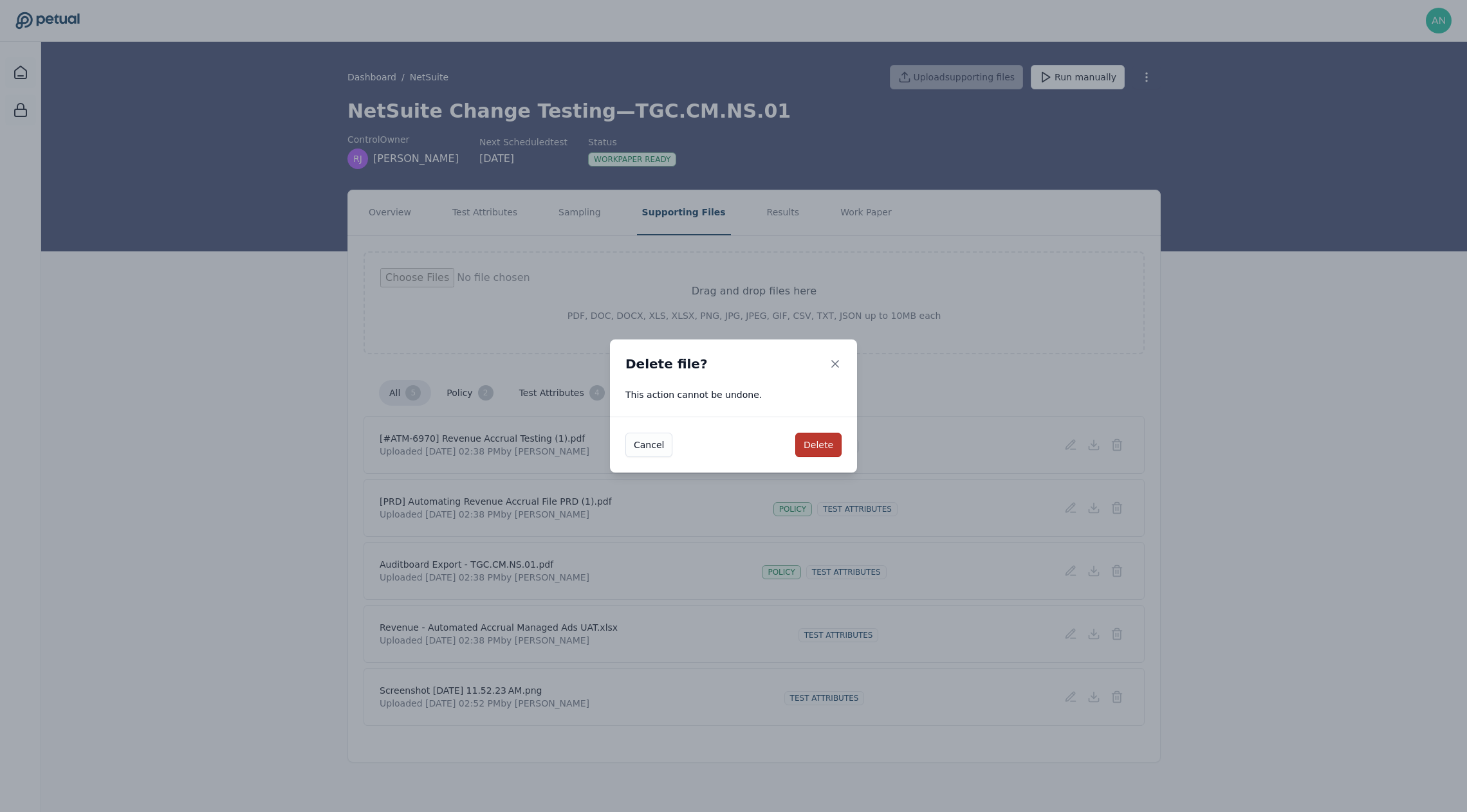
click at [815, 456] on button "Delete" at bounding box center [819, 445] width 46 height 25
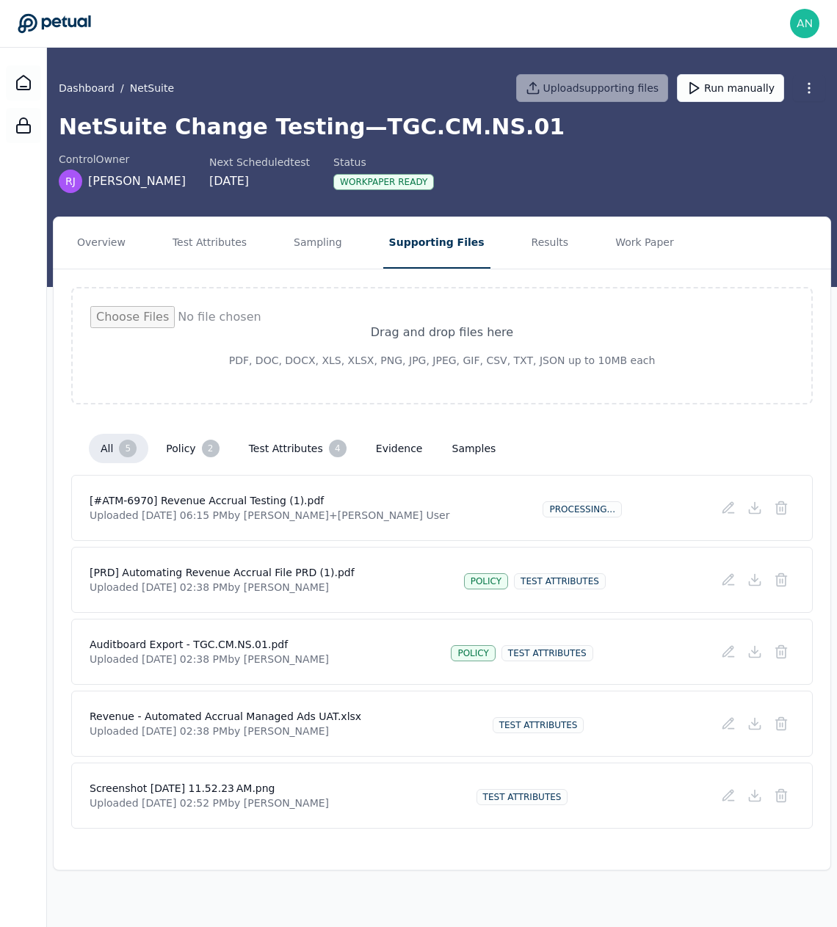
click at [143, 297] on div "Drag and drop files here PDF, DOC, DOCX, XLS, XLSX, PNG, JPG, JPEG, GIF, CSV, T…" at bounding box center [442, 345] width 742 height 117
click at [303, 518] on p "Uploaded [DATE] 06:15 PM by [PERSON_NAME]+[PERSON_NAME] User" at bounding box center [270, 515] width 360 height 15
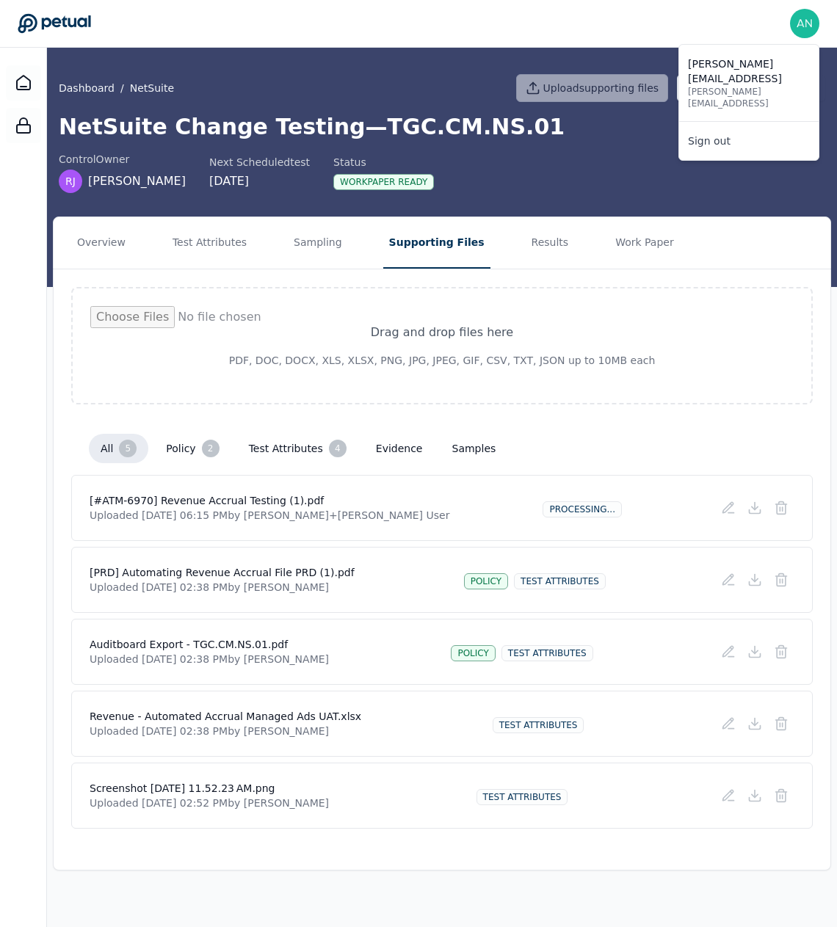
click at [792, 30] on img at bounding box center [804, 23] width 29 height 29
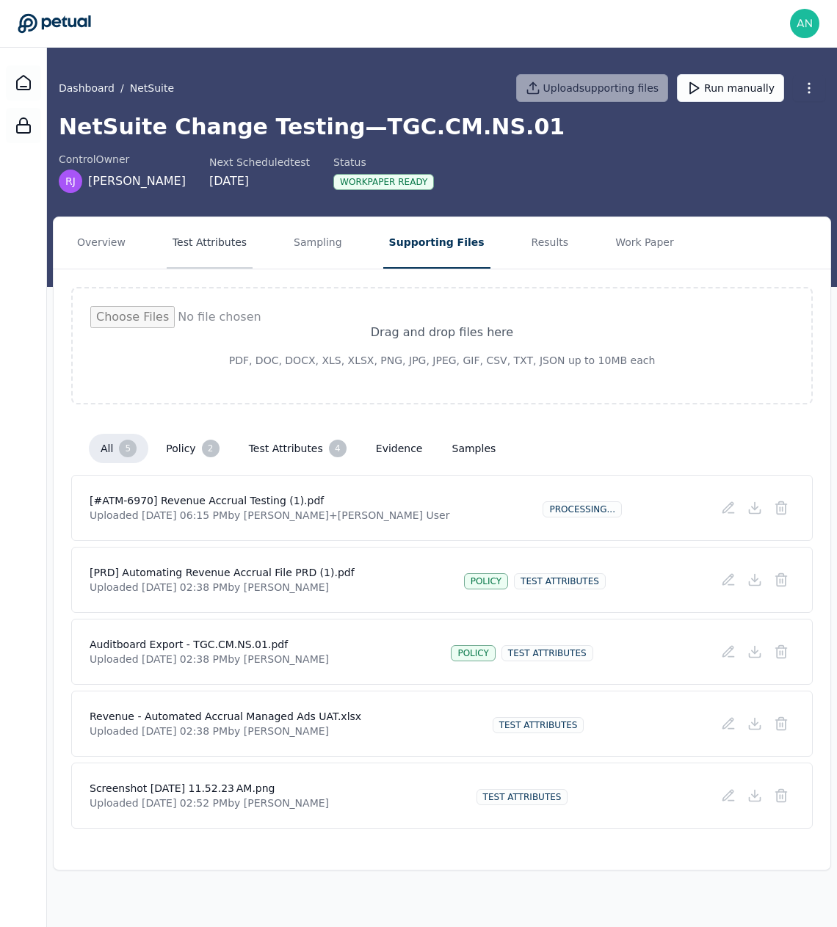
click at [186, 231] on button "Test Attributes" at bounding box center [210, 242] width 86 height 51
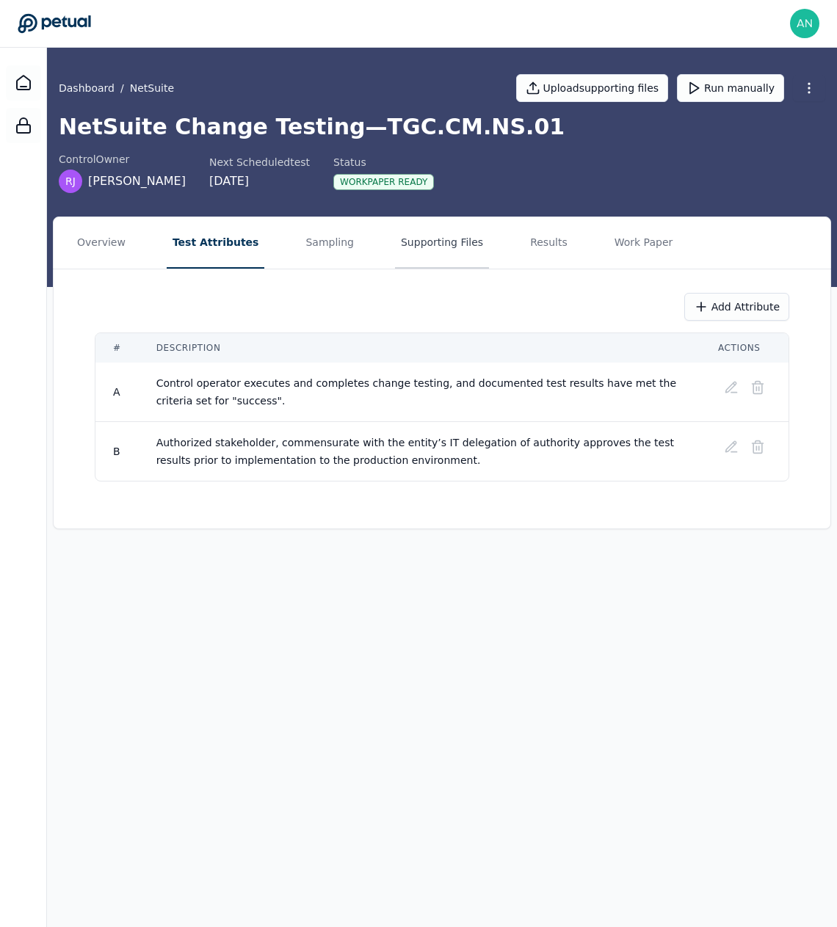
click at [407, 238] on button "Supporting Files" at bounding box center [442, 242] width 94 height 51
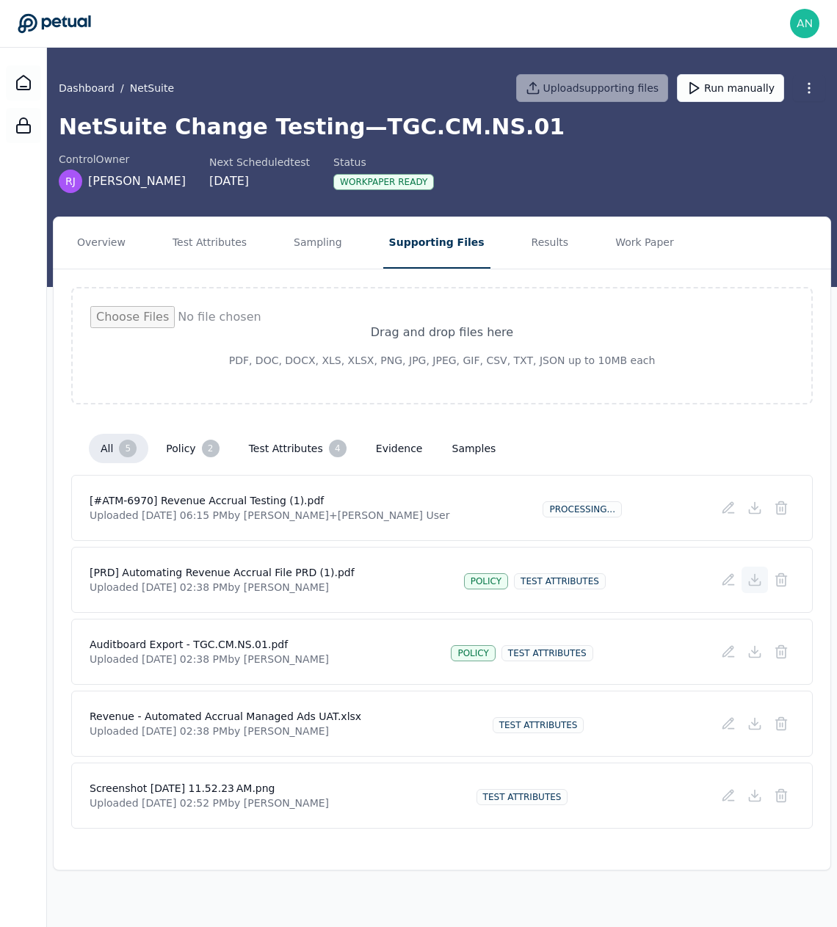
click at [750, 577] on icon at bounding box center [754, 580] width 15 height 15
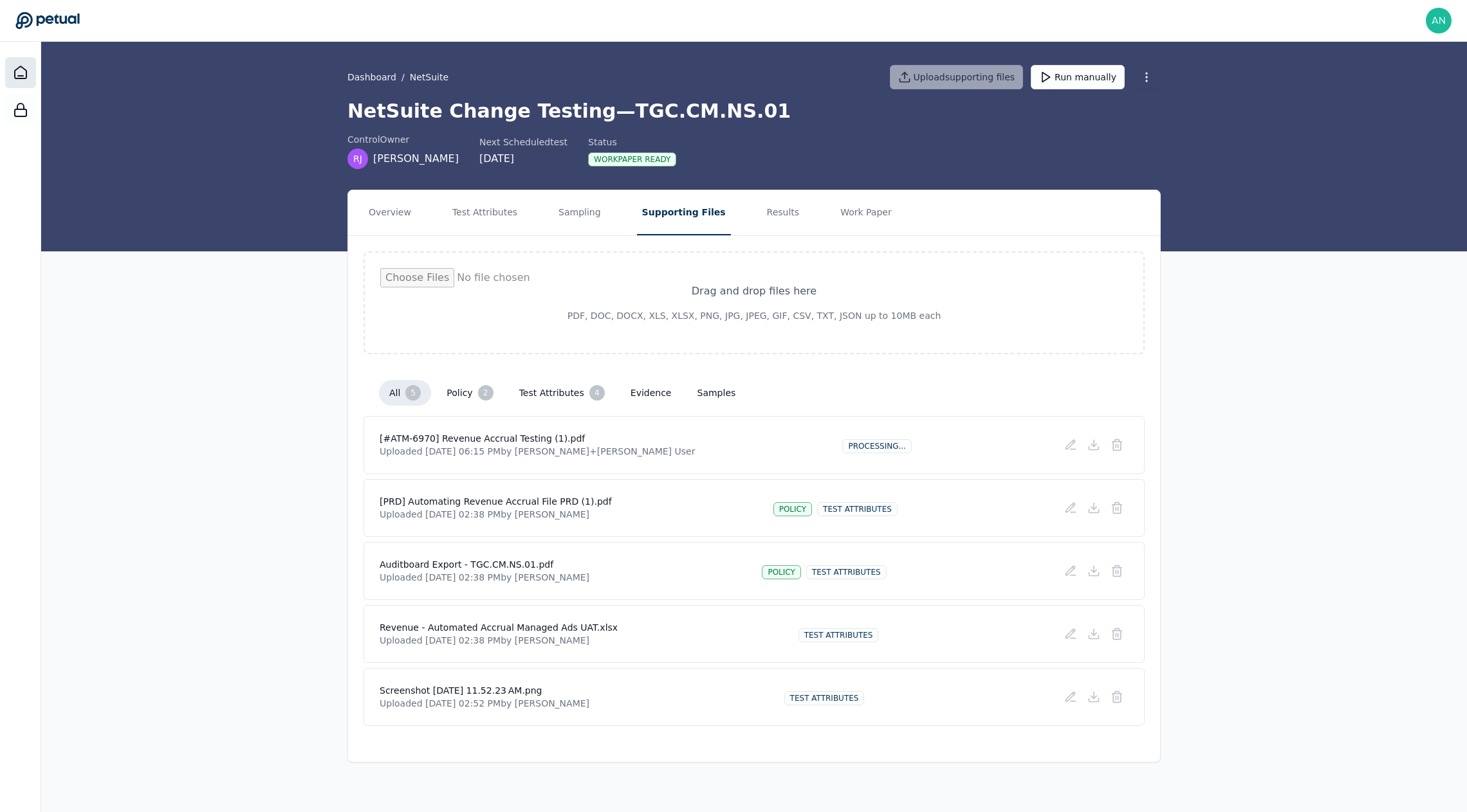
click at [30, 77] on div at bounding box center [20, 72] width 31 height 31
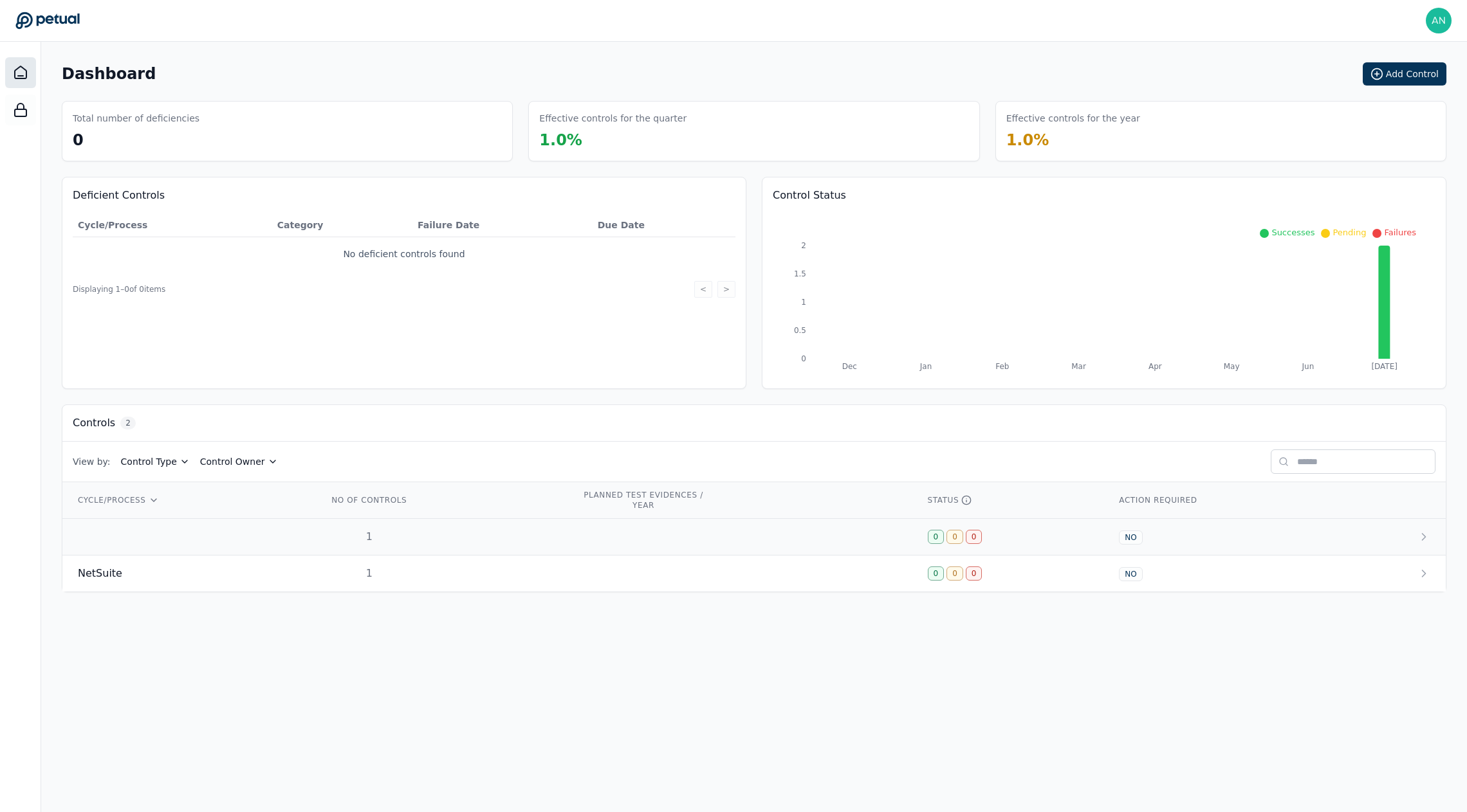
click at [230, 547] on td at bounding box center [188, 538] width 251 height 37
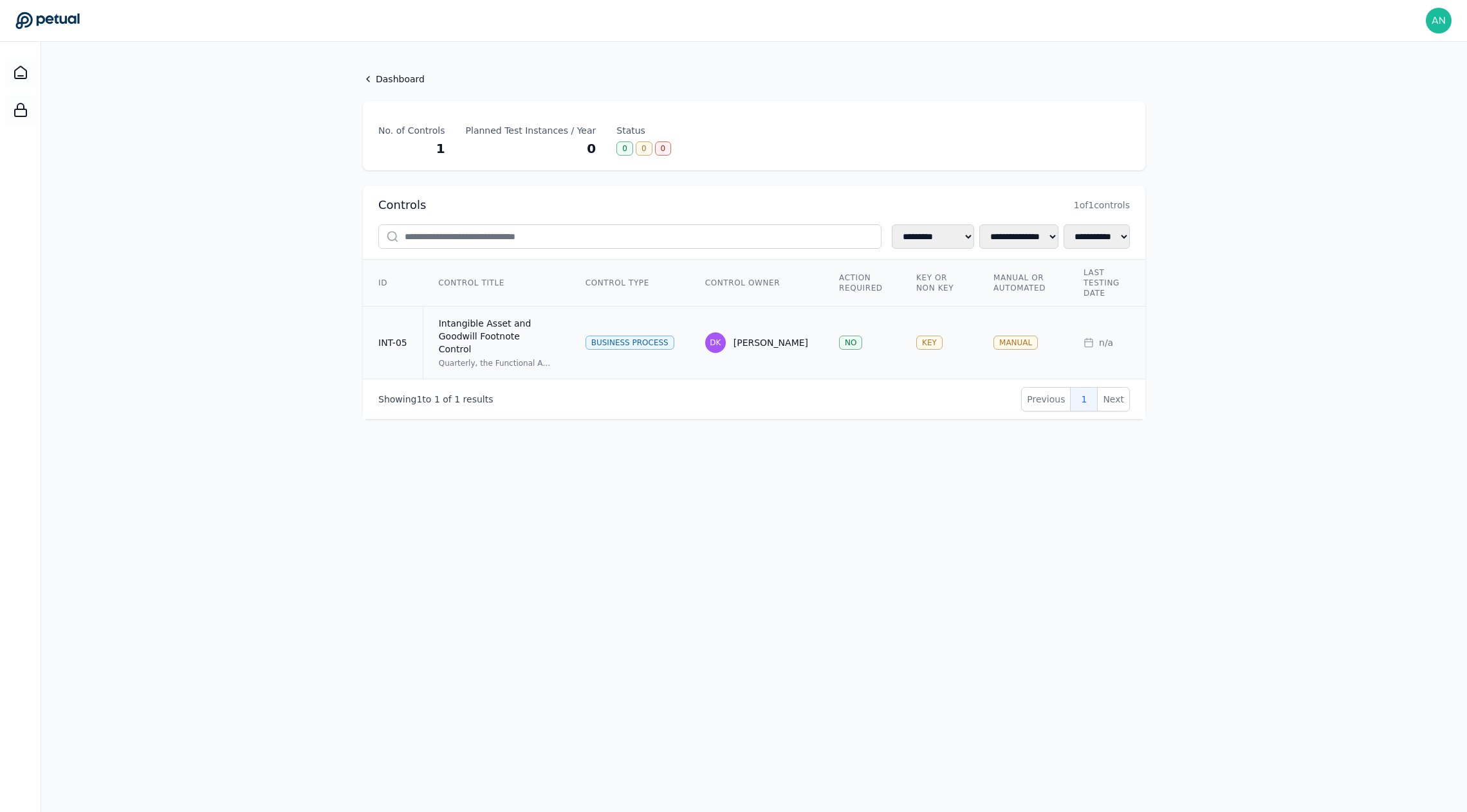
click at [422, 346] on td "INT-05" at bounding box center [393, 342] width 60 height 73
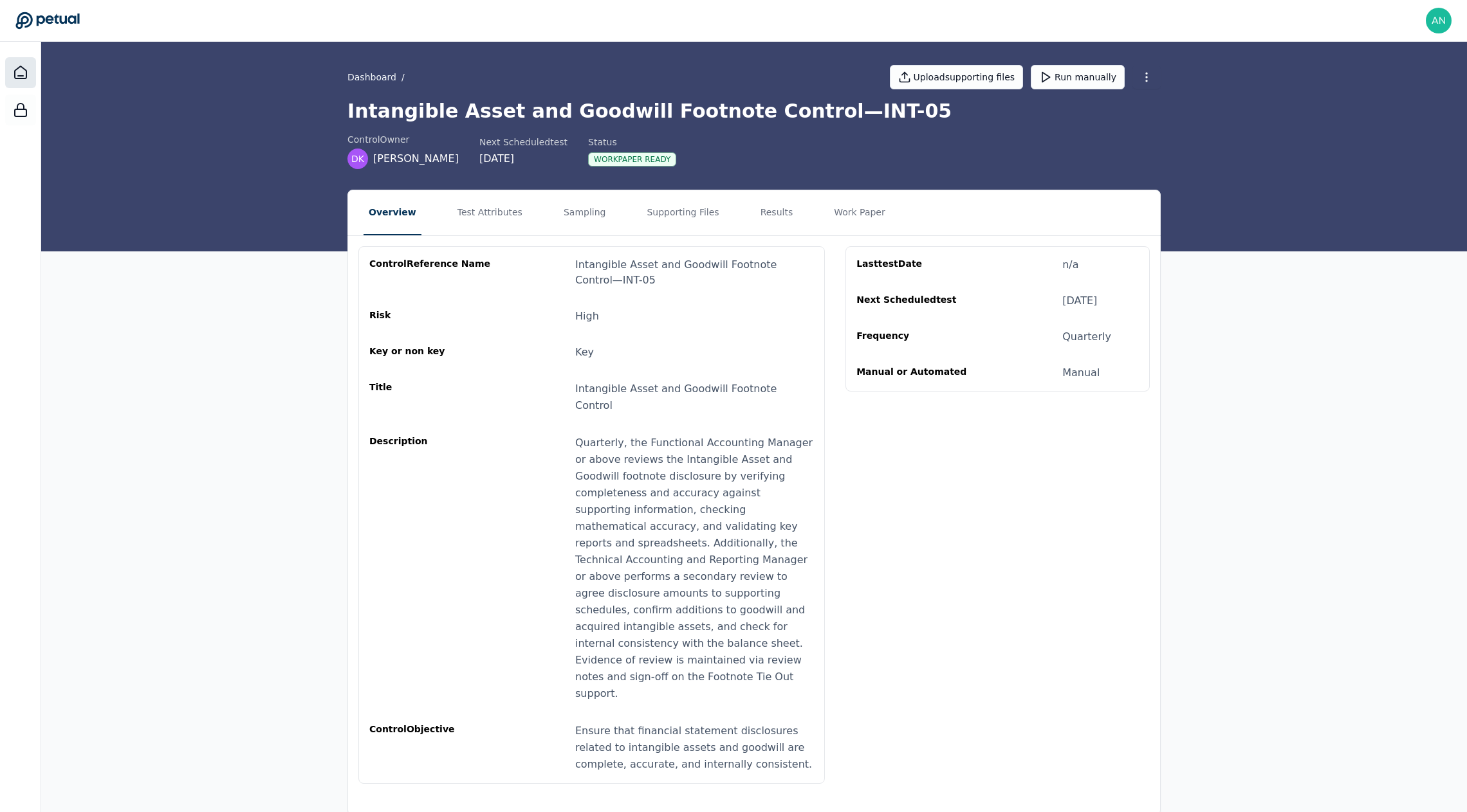
click at [7, 72] on div at bounding box center [20, 72] width 31 height 31
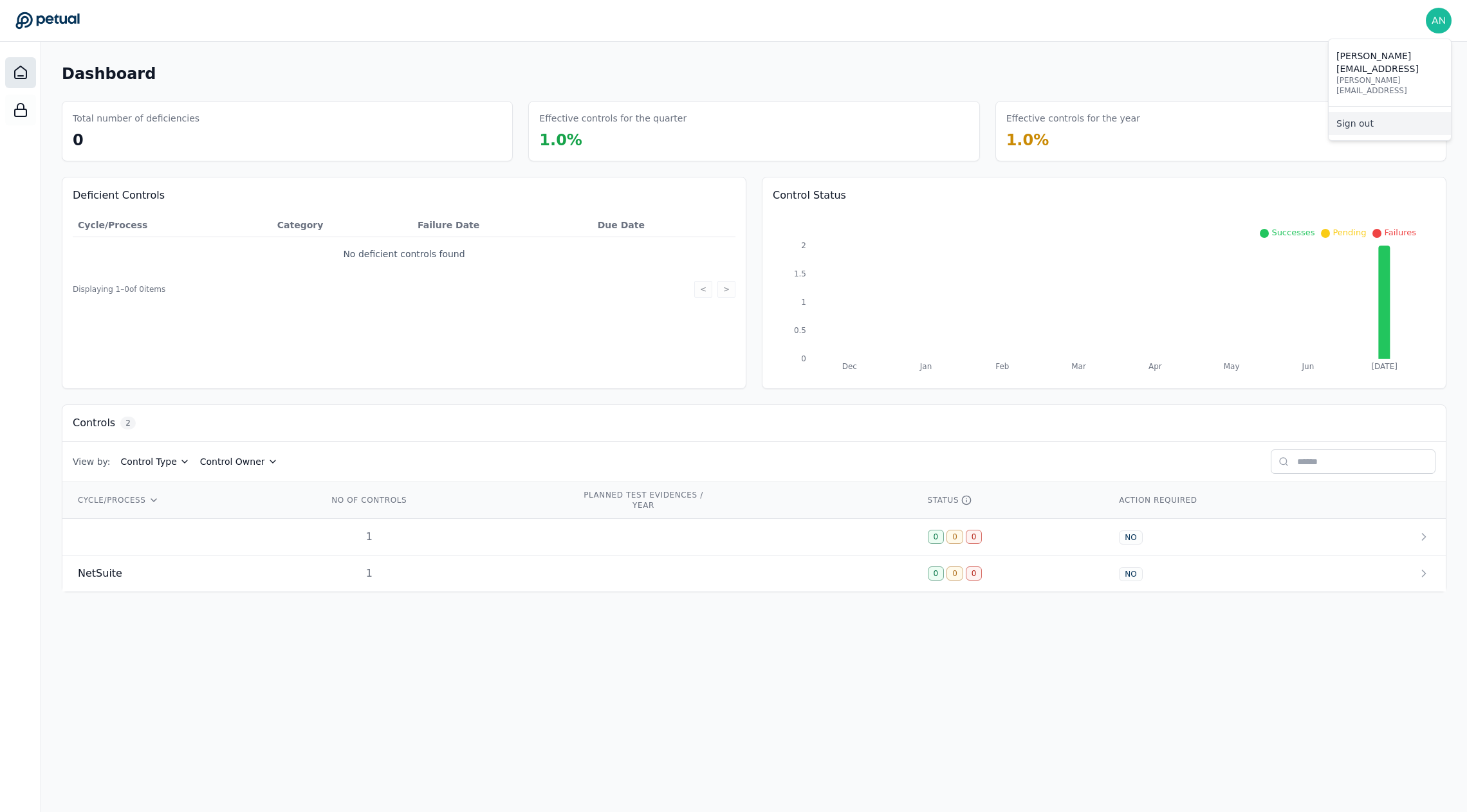
click at [1393, 112] on link "Sign out" at bounding box center [1390, 124] width 123 height 23
